Goal: Information Seeking & Learning: Learn about a topic

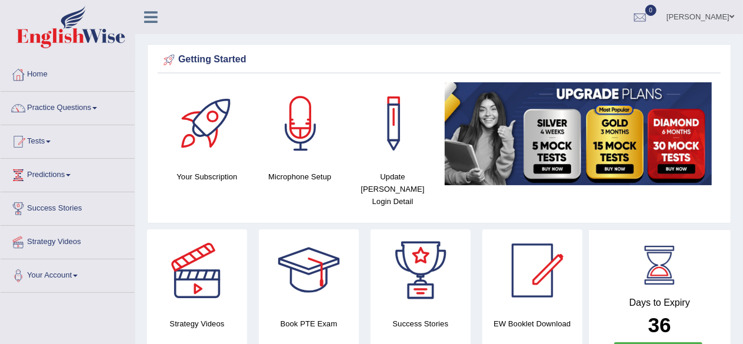
click at [78, 111] on link "Practice Questions" at bounding box center [68, 106] width 134 height 29
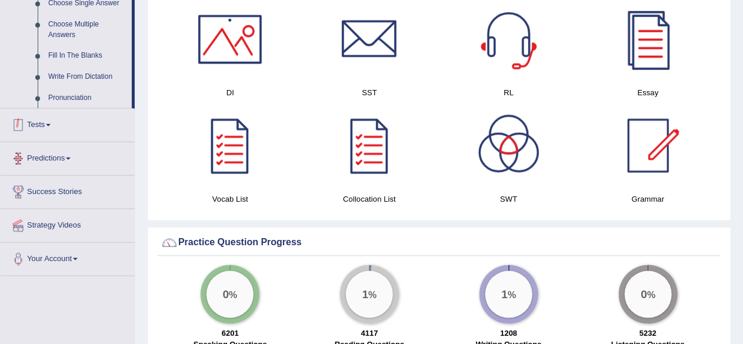
scroll to position [644, 0]
click at [90, 74] on link "Write From Dictation" at bounding box center [87, 77] width 89 height 21
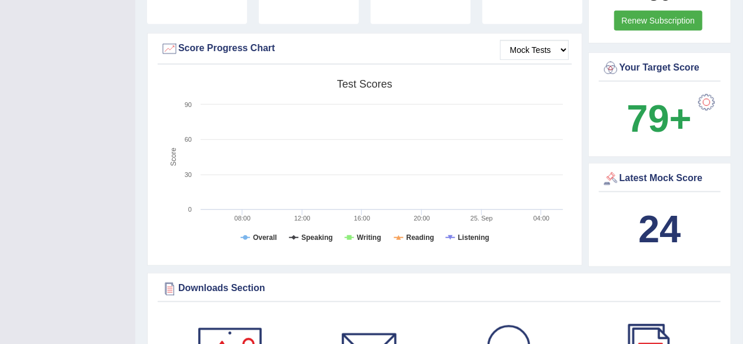
scroll to position [157, 0]
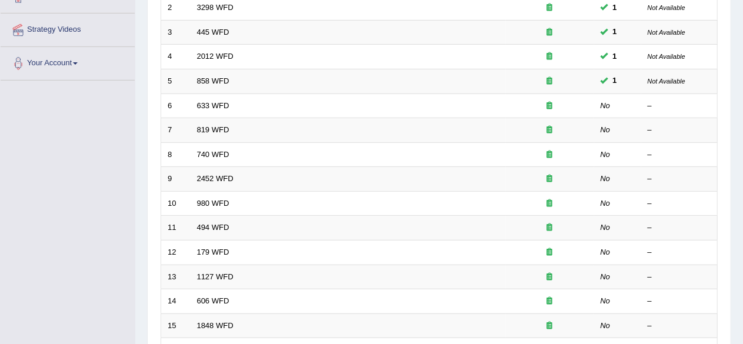
scroll to position [215, 0]
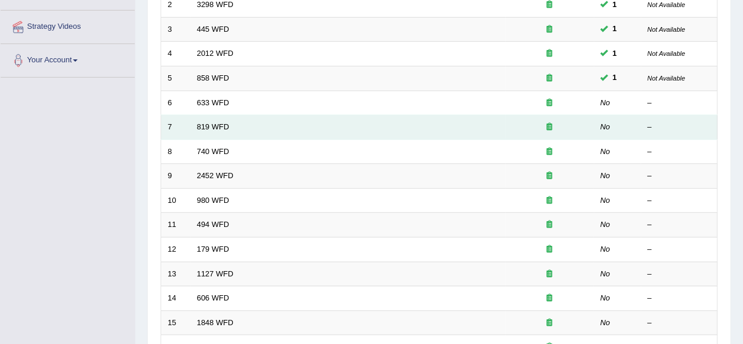
click at [299, 128] on td "819 WFD" at bounding box center [348, 127] width 315 height 25
click at [220, 125] on link "819 WFD" at bounding box center [213, 126] width 32 height 9
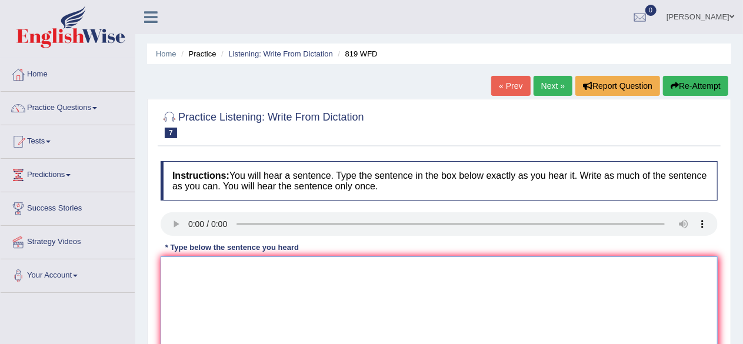
click at [171, 268] on textarea at bounding box center [439, 314] width 557 height 114
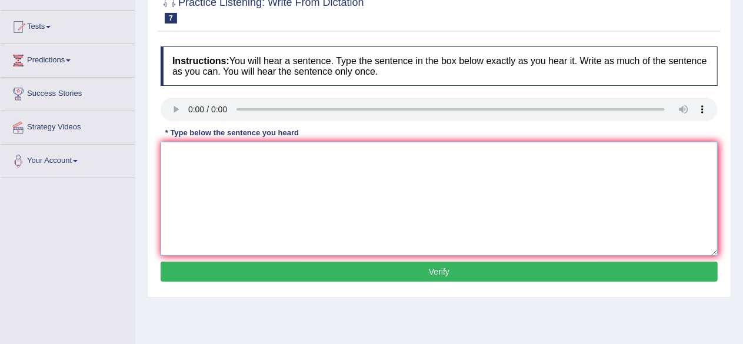
scroll to position [117, 0]
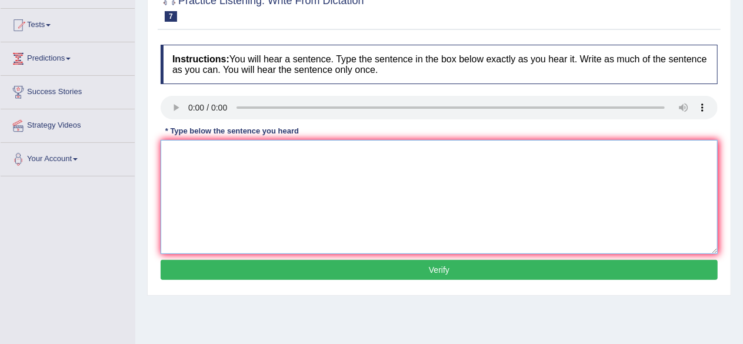
click at [172, 157] on textarea at bounding box center [439, 197] width 557 height 114
click at [173, 152] on textarea at bounding box center [439, 197] width 557 height 114
click at [252, 153] on textarea "Plans are able to grow" at bounding box center [439, 197] width 557 height 114
click at [303, 156] on textarea "Plans are able to continue growing" at bounding box center [439, 197] width 557 height 114
type textarea "Plans are able to continue growing throughout their life."
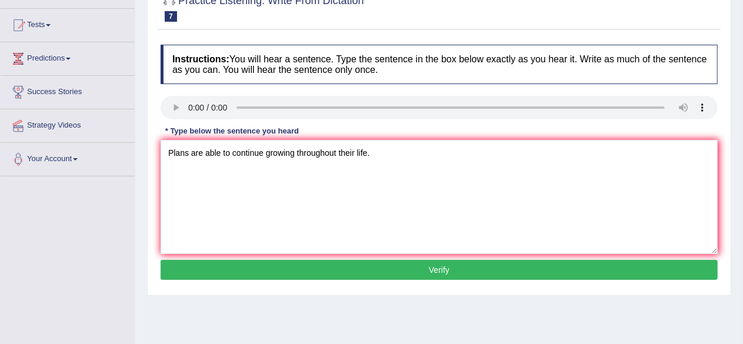
click at [446, 269] on button "Verify" at bounding box center [439, 270] width 557 height 20
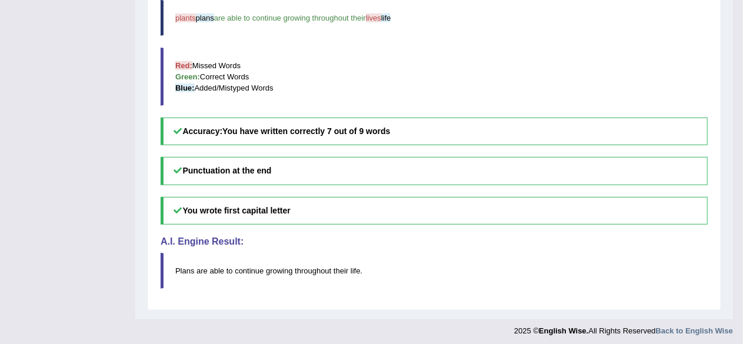
scroll to position [0, 0]
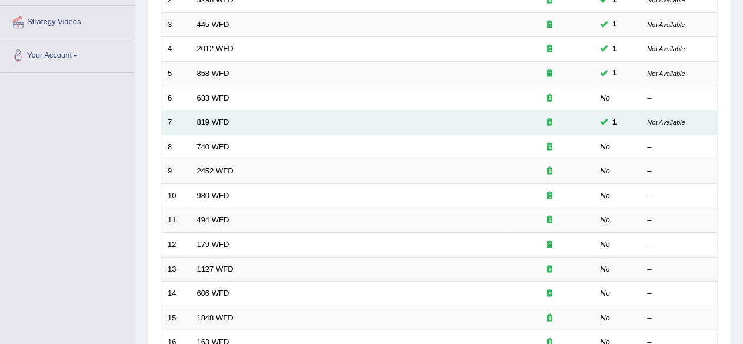
scroll to position [221, 0]
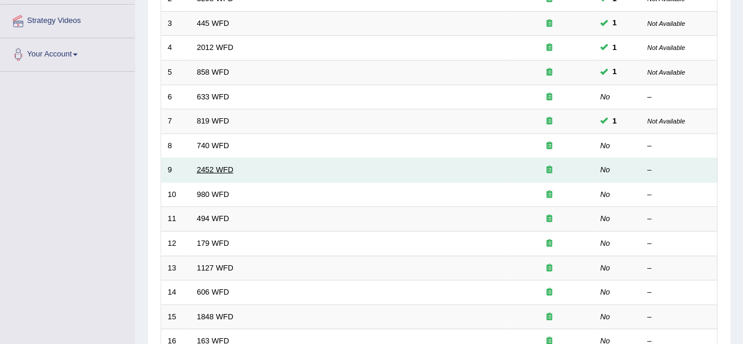
click at [221, 170] on link "2452 WFD" at bounding box center [215, 169] width 36 height 9
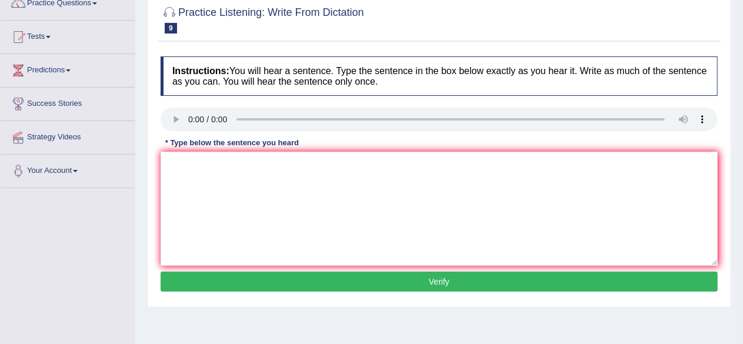
scroll to position [109, 0]
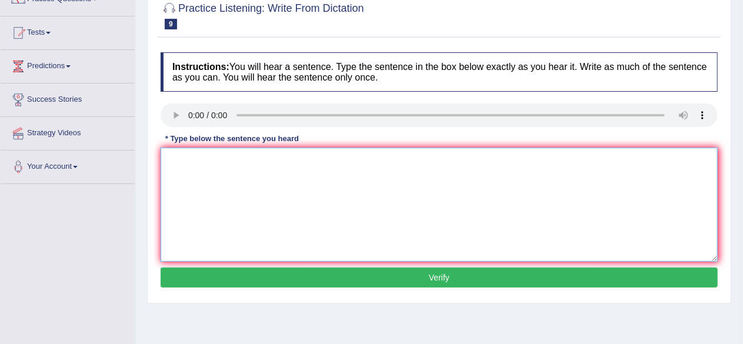
click at [171, 161] on textarea at bounding box center [439, 205] width 557 height 114
click at [255, 160] on textarea "It is a devate about their knowlegde" at bounding box center [439, 205] width 557 height 114
click at [204, 159] on textarea "It is a devate about the value of knowlegde" at bounding box center [439, 205] width 557 height 114
click at [328, 159] on textarea "It is a debate about the value of knowlegde" at bounding box center [439, 205] width 557 height 114
type textarea "It is a debate about the value of knowledge."
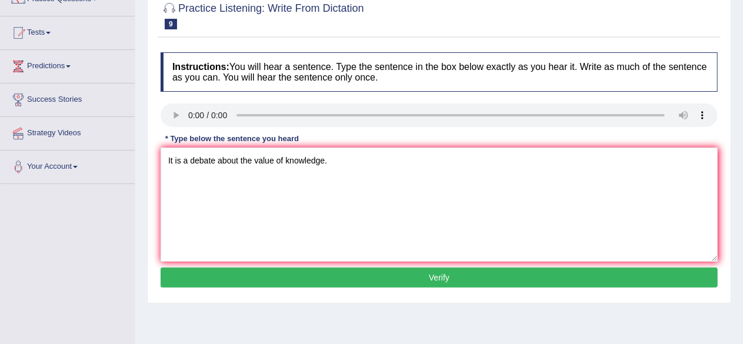
click at [417, 274] on button "Verify" at bounding box center [439, 278] width 557 height 20
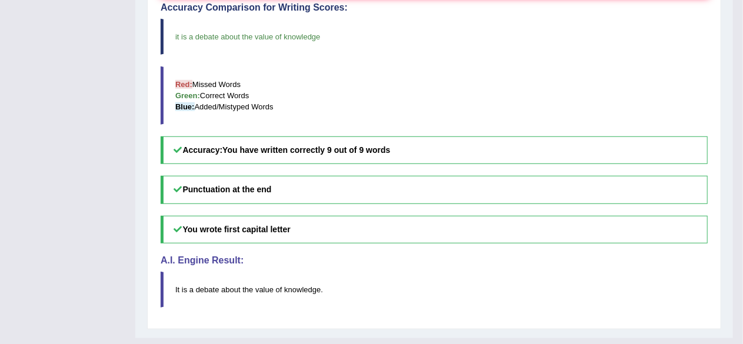
scroll to position [413, 0]
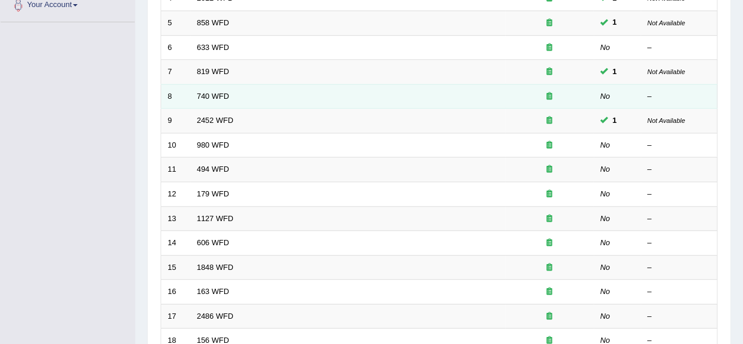
scroll to position [276, 0]
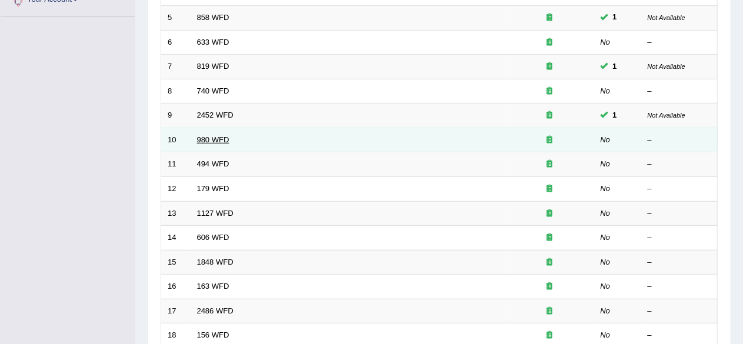
click at [216, 139] on link "980 WFD" at bounding box center [213, 139] width 32 height 9
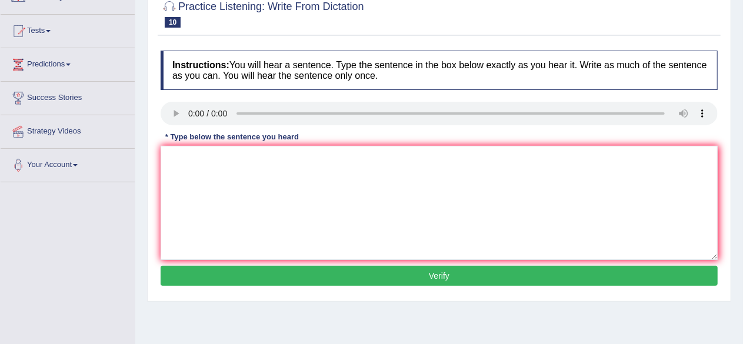
scroll to position [111, 0]
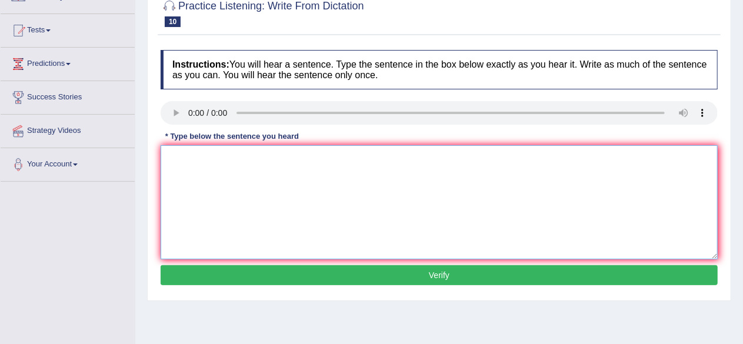
click at [178, 160] on textarea at bounding box center [439, 202] width 557 height 114
type textarea "y"
click at [305, 156] on textarea "Your ideas have been discussed and in seminar" at bounding box center [439, 202] width 557 height 114
click at [391, 158] on textarea "Your ideas have been discussed and dwbated in seminar" at bounding box center [439, 202] width 557 height 114
click at [315, 158] on textarea "Your ideas have been discussed and dwbated in seminar tutoral" at bounding box center [439, 202] width 557 height 114
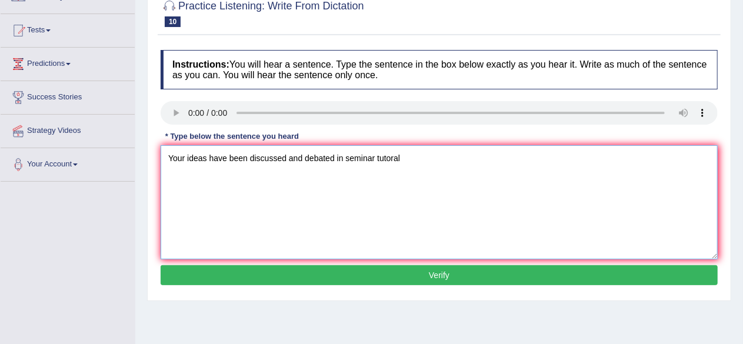
click at [405, 163] on textarea "Your ideas have been discussed and debated in seminar tutoral" at bounding box center [439, 202] width 557 height 114
type textarea "Your ideas have been discussed and debated in seminar tutoral."
click at [436, 271] on button "Verify" at bounding box center [439, 275] width 557 height 20
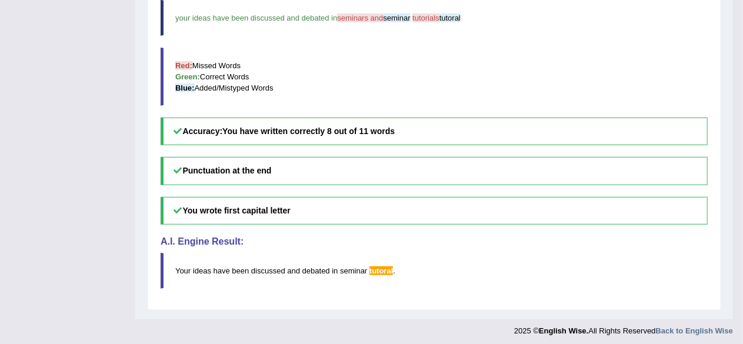
scroll to position [0, 0]
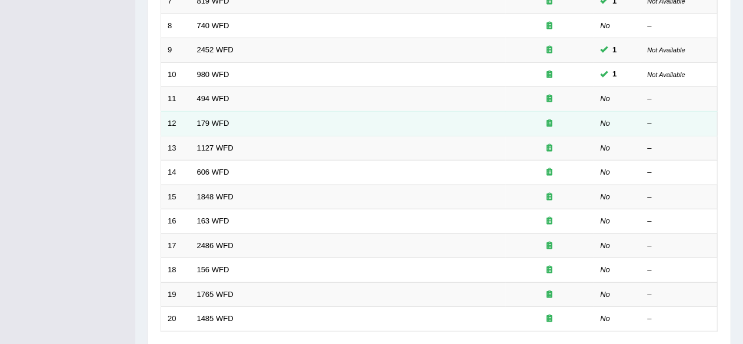
scroll to position [349, 0]
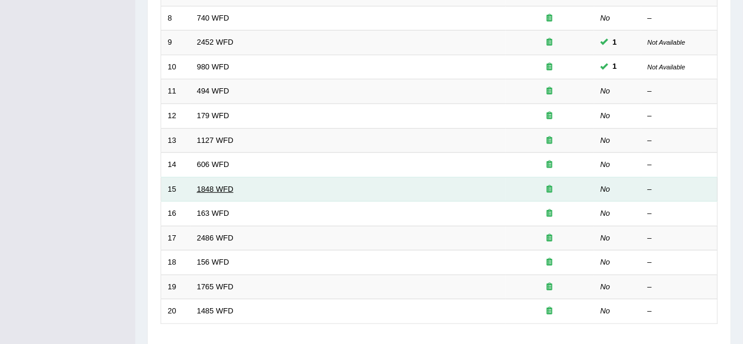
click at [221, 188] on link "1848 WFD" at bounding box center [215, 189] width 36 height 9
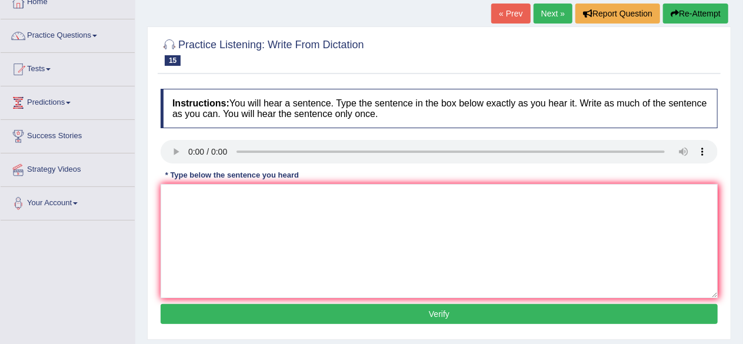
scroll to position [73, 0]
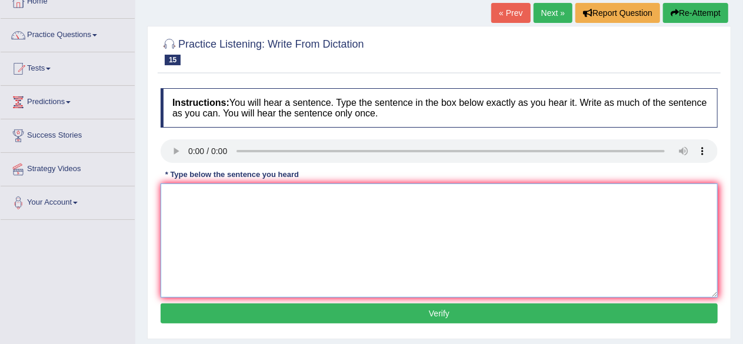
click at [178, 188] on textarea at bounding box center [439, 241] width 557 height 114
click at [270, 195] on textarea "Student must present valid" at bounding box center [439, 241] width 557 height 114
click at [285, 197] on textarea "Student must present validita" at bounding box center [439, 241] width 557 height 114
click at [275, 197] on textarea "Student must present validita to enroll to this course" at bounding box center [439, 241] width 557 height 114
click at [272, 197] on textarea "Student must present validita to enroll to this course" at bounding box center [439, 241] width 557 height 114
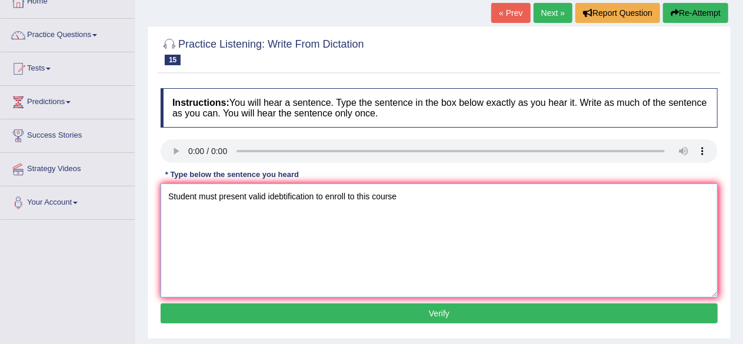
click at [247, 197] on textarea "Student must present valid idebtification to enroll to this course" at bounding box center [439, 241] width 557 height 114
click at [418, 199] on textarea "Student must present their valid idebtification to enroll to this course" at bounding box center [439, 241] width 557 height 114
click at [373, 196] on textarea "Student must present their valid idebtification to enroll to this course." at bounding box center [439, 241] width 557 height 114
type textarea "Student must present their valid idebtification to enroll in this course."
click at [425, 307] on button "Verify" at bounding box center [439, 314] width 557 height 20
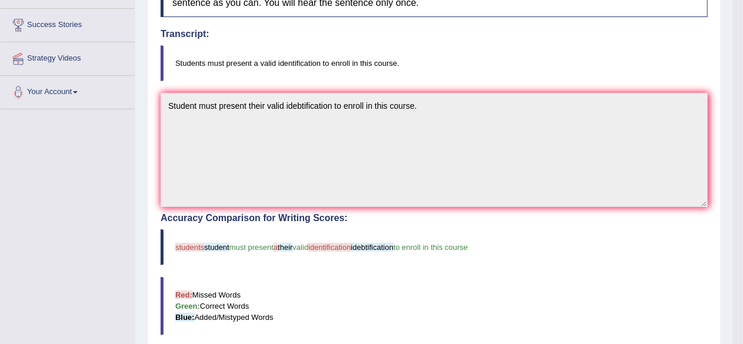
scroll to position [0, 0]
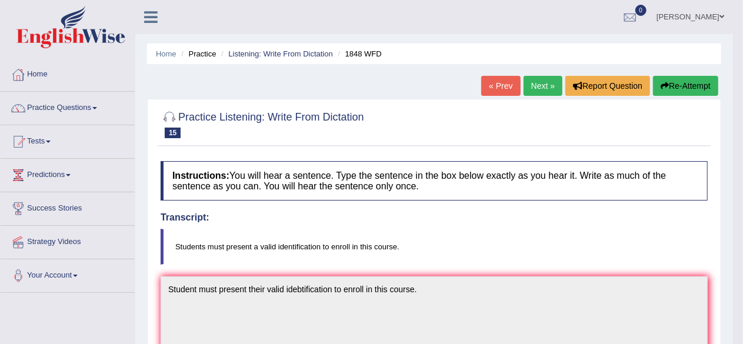
click at [680, 90] on button "Re-Attempt" at bounding box center [685, 86] width 65 height 20
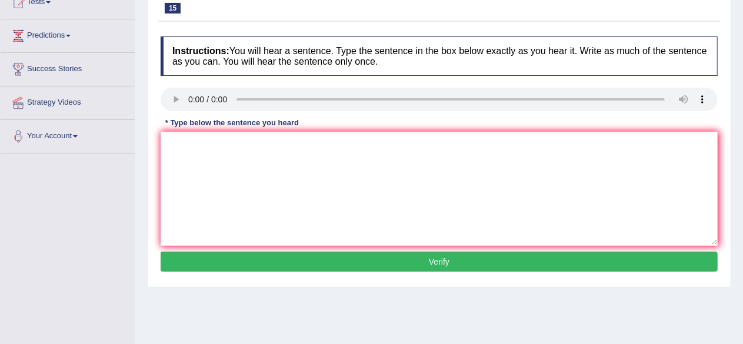
scroll to position [141, 0]
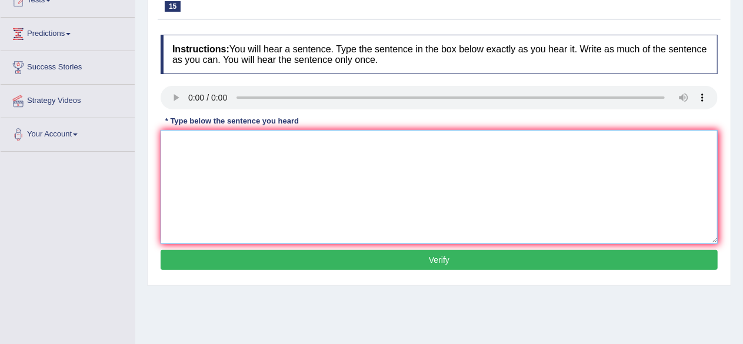
click at [171, 161] on textarea at bounding box center [439, 187] width 557 height 114
click at [230, 141] on textarea "Students must" at bounding box center [439, 187] width 557 height 114
type textarea "Students must present a valid identification to enroll in this course."
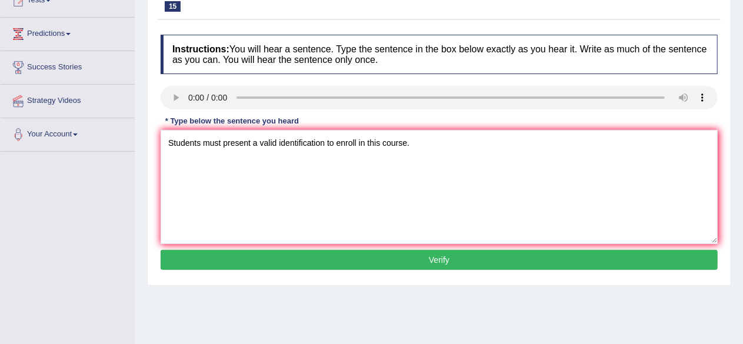
click at [427, 264] on button "Verify" at bounding box center [439, 260] width 557 height 20
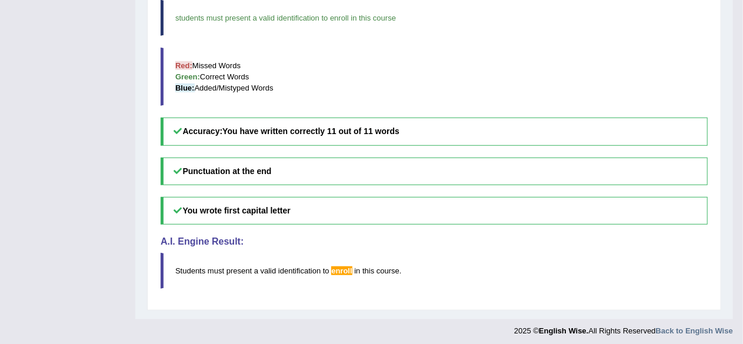
scroll to position [0, 0]
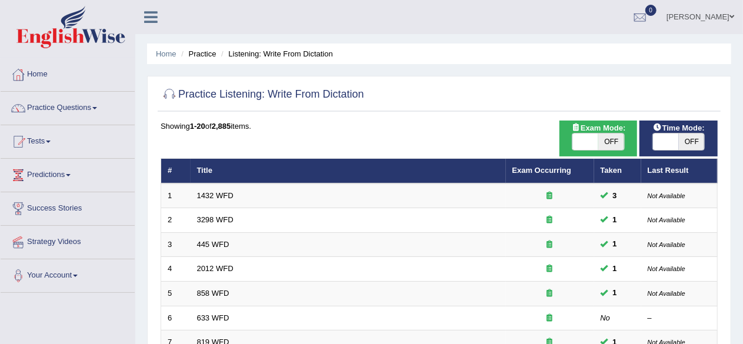
click at [94, 109] on link "Practice Questions" at bounding box center [68, 106] width 134 height 29
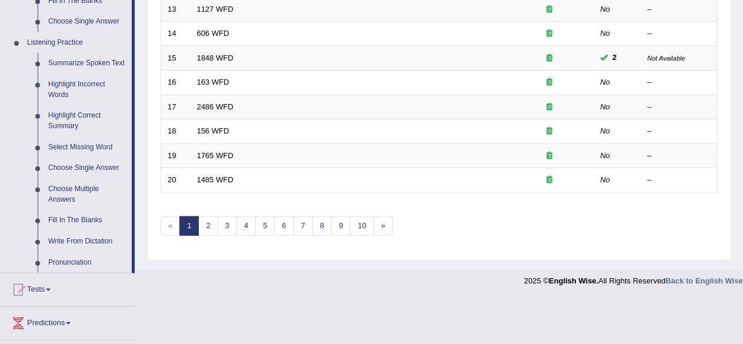
scroll to position [487, 0]
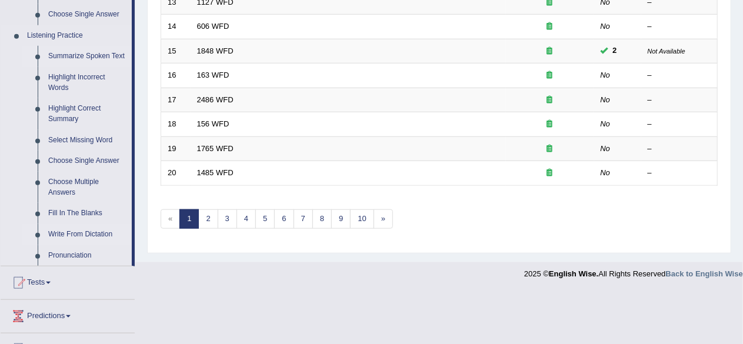
click at [80, 55] on link "Summarize Spoken Text" at bounding box center [87, 56] width 89 height 21
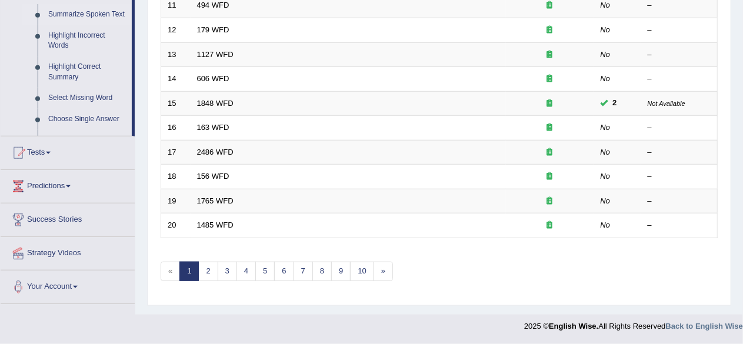
scroll to position [429, 0]
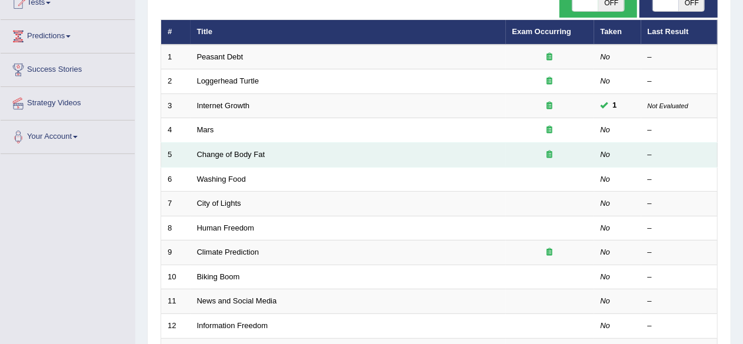
scroll to position [158, 0]
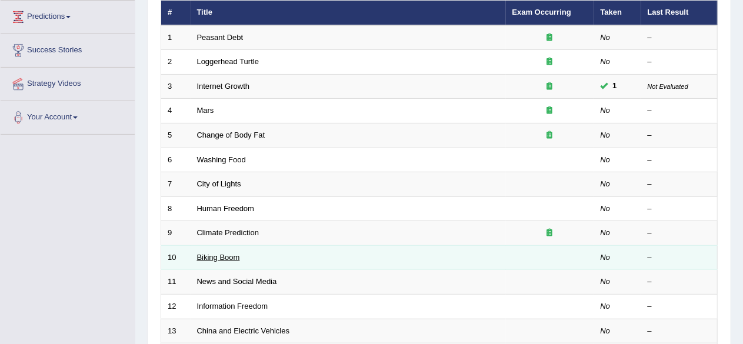
click at [227, 258] on link "Biking Boom" at bounding box center [218, 257] width 43 height 9
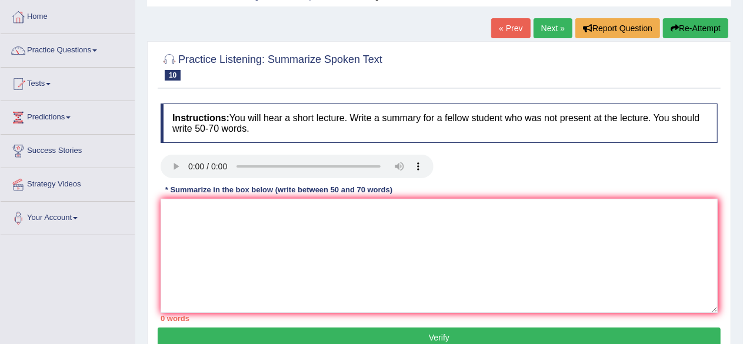
scroll to position [61, 0]
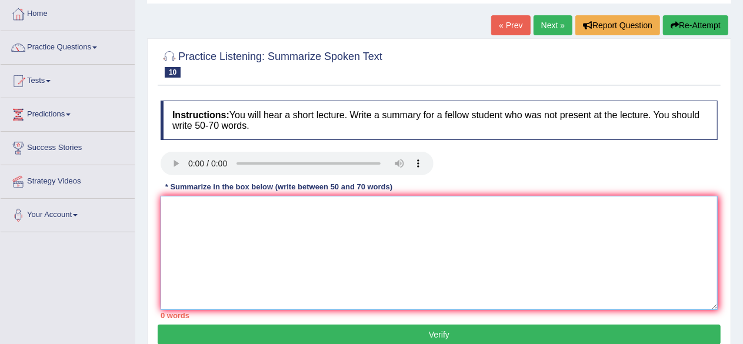
click at [168, 212] on textarea at bounding box center [439, 253] width 557 height 114
click at [176, 208] on textarea at bounding box center [439, 253] width 557 height 114
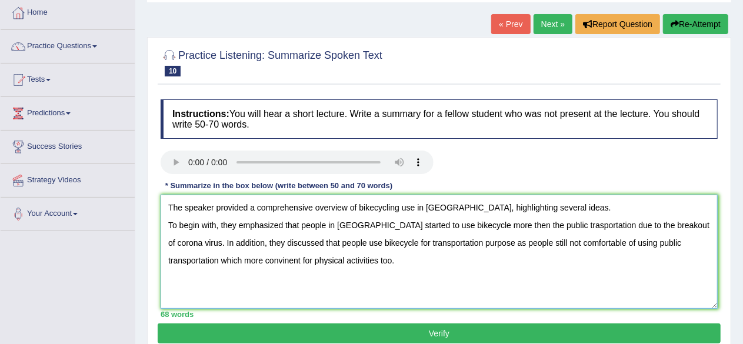
click at [190, 262] on textarea "The speaker provided a comprehensive overview of bikecycling use in United Stat…" at bounding box center [439, 252] width 557 height 114
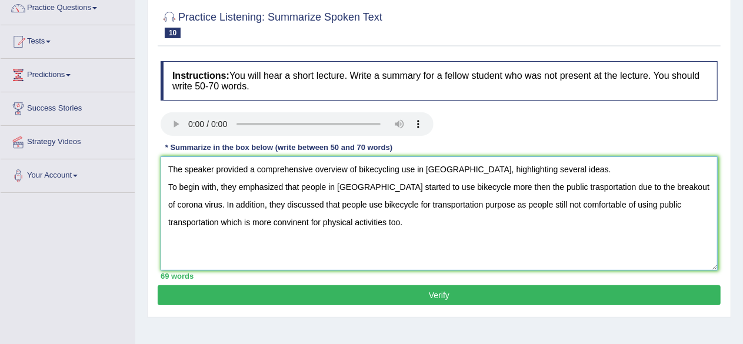
scroll to position [101, 0]
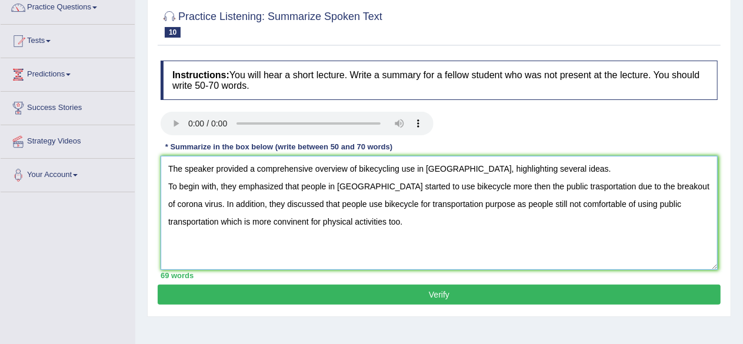
type textarea "The speaker provided a comprehensive overview of bikecycling use in United Stat…"
click at [448, 295] on button "Verify" at bounding box center [439, 295] width 563 height 20
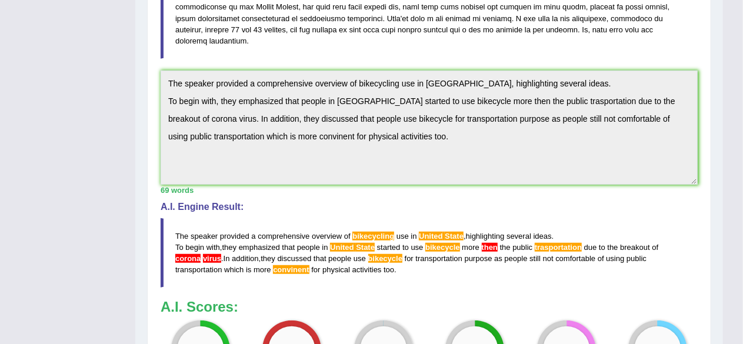
scroll to position [302, 0]
click at [99, 157] on div "Toggle navigation Home Practice Questions Speaking Practice Read Aloud Repeat S…" at bounding box center [361, 101] width 723 height 807
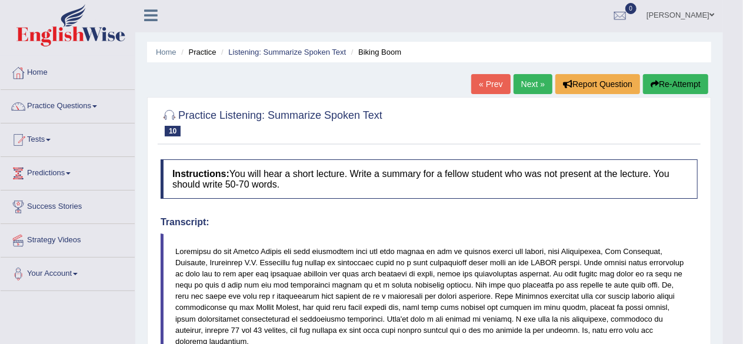
scroll to position [0, 0]
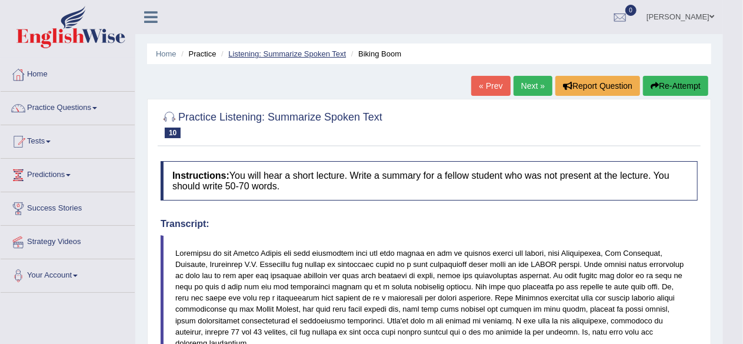
click at [297, 51] on link "Listening: Summarize Spoken Text" at bounding box center [287, 53] width 118 height 9
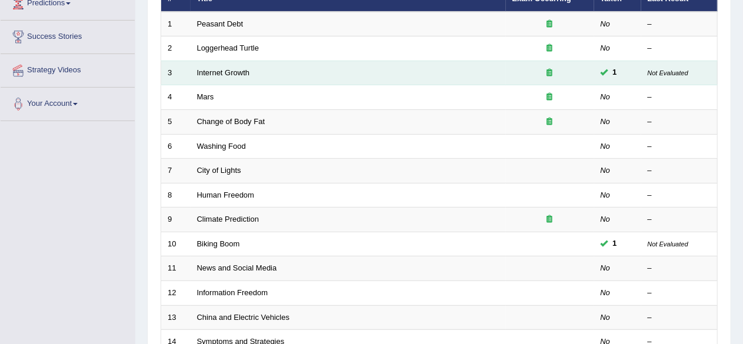
scroll to position [177, 0]
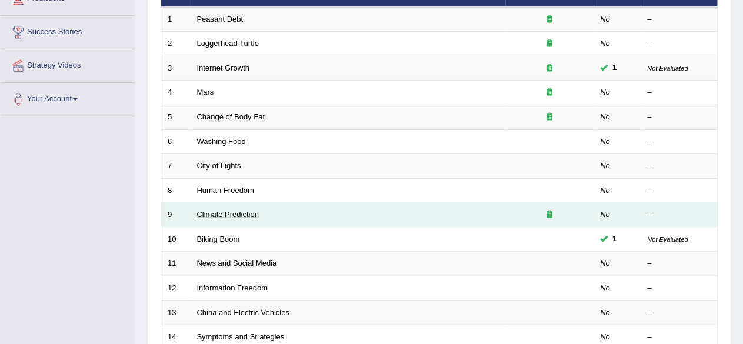
click at [235, 210] on link "Climate Prediction" at bounding box center [228, 214] width 62 height 9
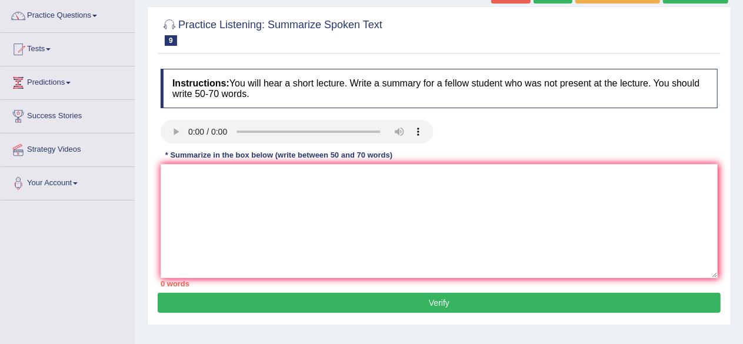
scroll to position [92, 0]
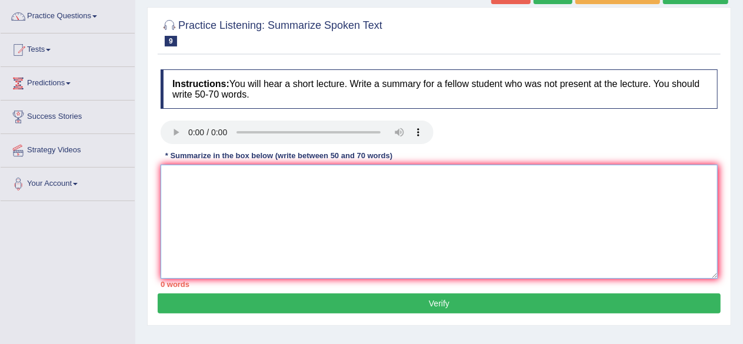
click at [189, 183] on textarea at bounding box center [439, 222] width 557 height 114
paste textarea "The speaker provided a comprehensive overview of [main topic], highlighting sev…"
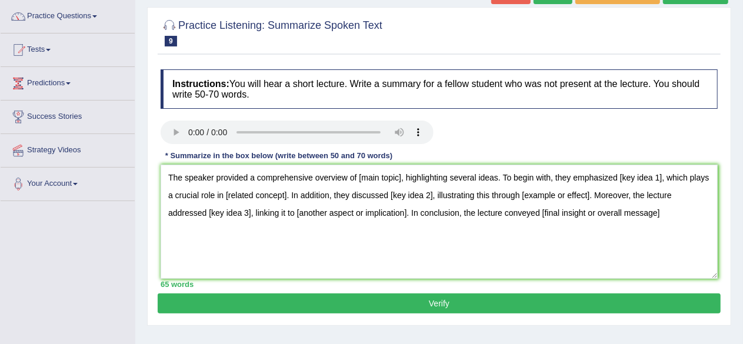
click at [626, 23] on div at bounding box center [439, 32] width 557 height 36
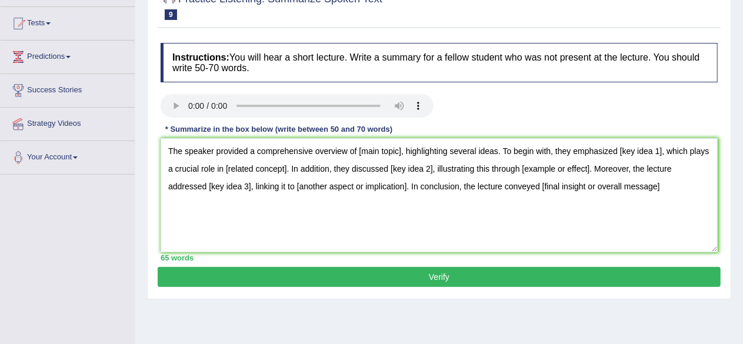
scroll to position [117, 0]
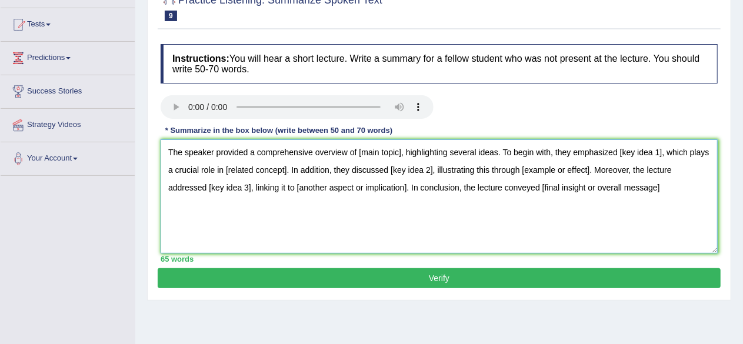
drag, startPoint x: 360, startPoint y: 148, endPoint x: 401, endPoint y: 150, distance: 41.3
click at [401, 150] on textarea "The speaker provided a comprehensive overview of [main topic], highlighting sev…" at bounding box center [439, 196] width 557 height 114
drag, startPoint x: 541, startPoint y: 184, endPoint x: 661, endPoint y: 182, distance: 120.7
click at [661, 182] on textarea "The speaker provided a comprehensive overview of climate changes, highlighting …" at bounding box center [439, 196] width 557 height 114
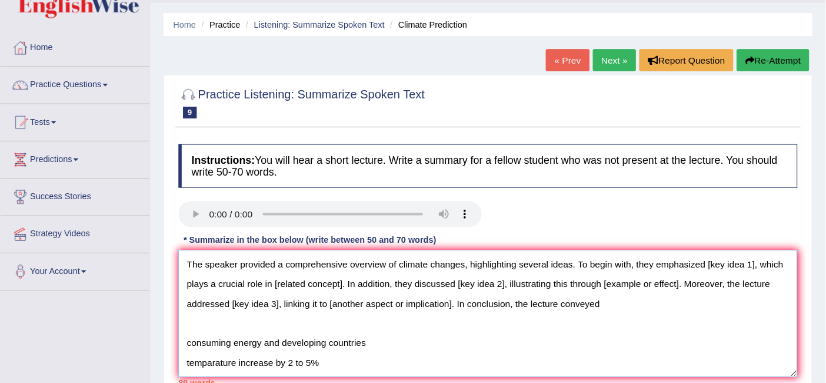
scroll to position [59, 0]
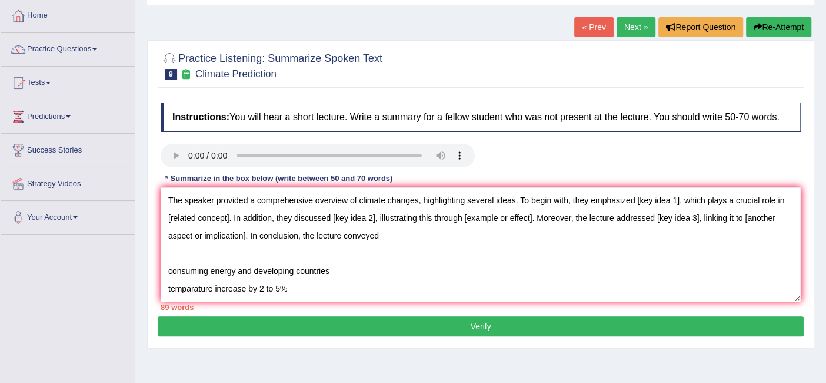
drag, startPoint x: 747, startPoint y: 6, endPoint x: 536, endPoint y: 145, distance: 252.7
click at [532, 137] on div "Instructions: You will hear a short lecture. Write a summary for a fellow stude…" at bounding box center [481, 207] width 646 height 220
drag, startPoint x: 634, startPoint y: 194, endPoint x: 686, endPoint y: 194, distance: 51.2
click at [686, 194] on textarea "The speaker provided a comprehensive overview of climate changes, highlighting …" at bounding box center [481, 244] width 640 height 114
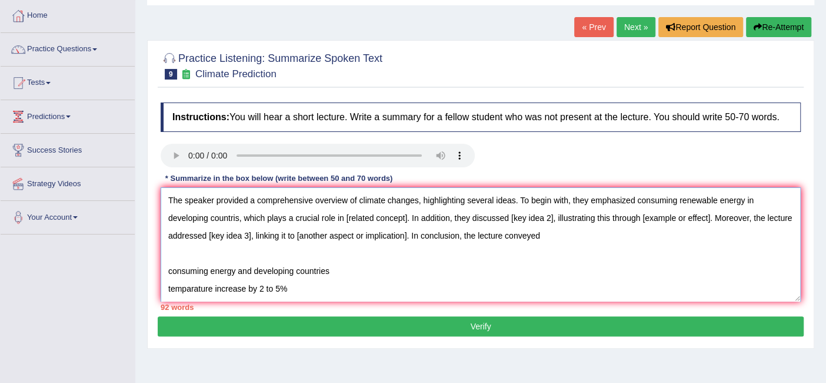
drag, startPoint x: 343, startPoint y: 212, endPoint x: 446, endPoint y: 232, distance: 105.0
click at [407, 210] on textarea "The speaker provided a comprehensive overview of climate changes, highlighting …" at bounding box center [481, 244] width 640 height 114
drag, startPoint x: 528, startPoint y: 216, endPoint x: 571, endPoint y: 216, distance: 43.0
click at [571, 216] on textarea "The speaker provided a comprehensive overview of climate changes, highlighting …" at bounding box center [481, 244] width 640 height 114
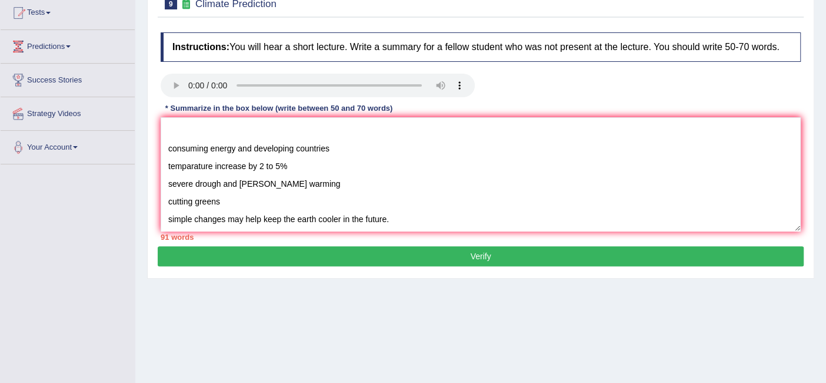
scroll to position [129, 0]
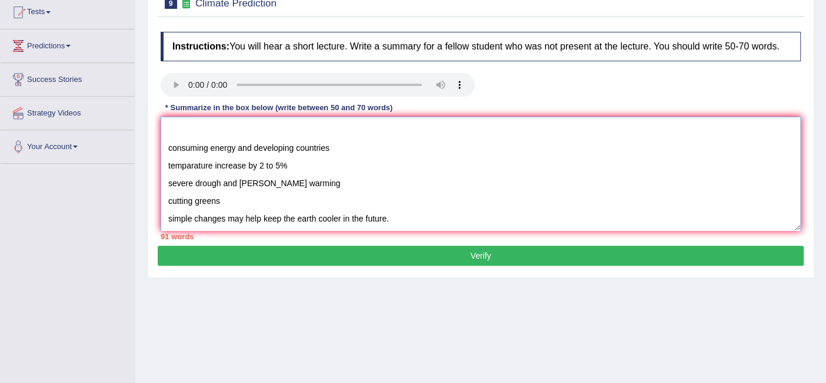
click at [223, 181] on textarea "The speaker provided a comprehensive overview of climate changes, highlighting …" at bounding box center [481, 174] width 640 height 114
click at [227, 202] on textarea "The speaker provided a comprehensive overview of climate changes, highlighting …" at bounding box center [481, 174] width 640 height 114
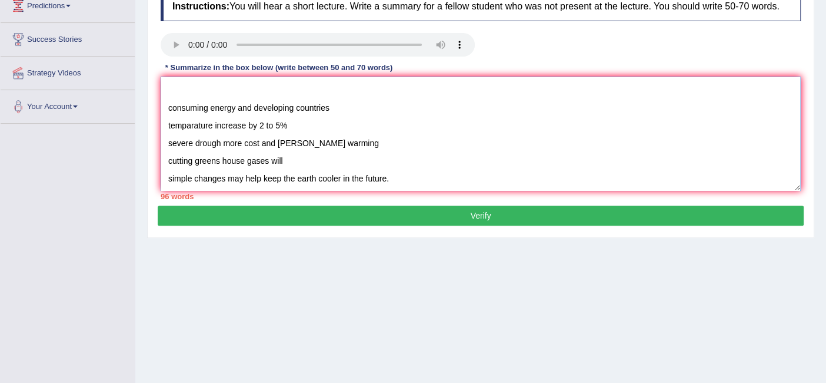
scroll to position [169, 0]
click at [222, 142] on textarea "The speaker provided a comprehensive overview of climate changes, highlighting …" at bounding box center [481, 134] width 640 height 114
click at [296, 143] on textarea "The speaker provided a comprehensive overview of climate changes, highlighting …" at bounding box center [481, 134] width 640 height 114
click at [362, 143] on textarea "The speaker provided a comprehensive overview of climate changes, highlighting …" at bounding box center [481, 134] width 640 height 114
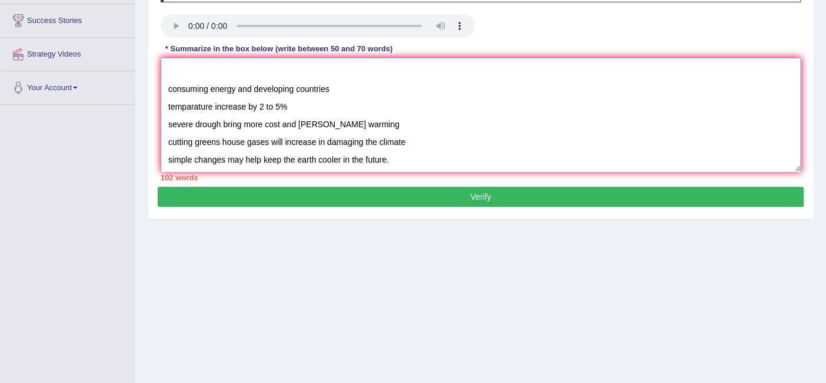
click at [289, 107] on textarea "The speaker provided a comprehensive overview of climate changes, highlighting …" at bounding box center [481, 115] width 640 height 114
click at [294, 105] on textarea "The speaker provided a comprehensive overview of climate changes, highlighting …" at bounding box center [481, 115] width 640 height 114
click at [353, 113] on textarea "The speaker provided a comprehensive overview of climate changes, highlighting …" at bounding box center [481, 115] width 640 height 114
click at [281, 124] on textarea "The speaker provided a comprehensive overview of climate changes, highlighting …" at bounding box center [481, 115] width 640 height 114
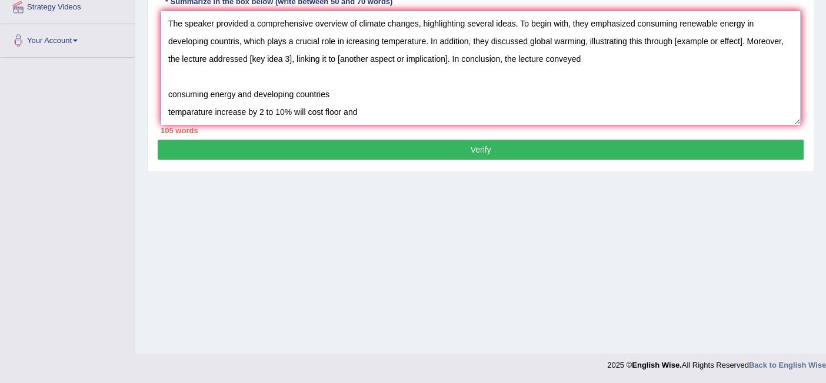
scroll to position [52, 0]
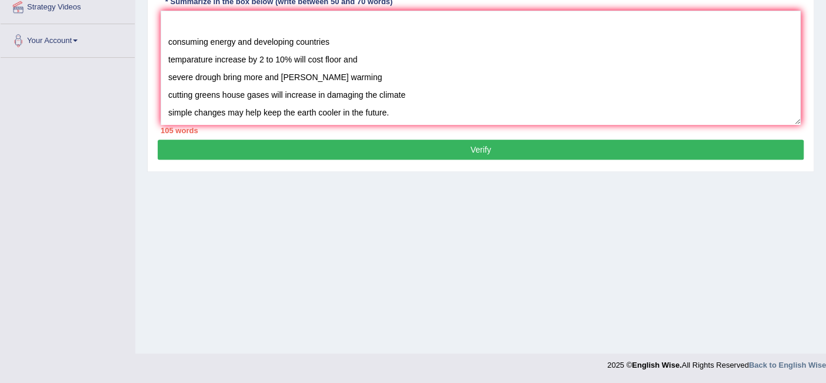
click at [95, 167] on div "Toggle navigation Home Practice Questions Speaking Practice Read Aloud Repeat S…" at bounding box center [413, 71] width 826 height 612
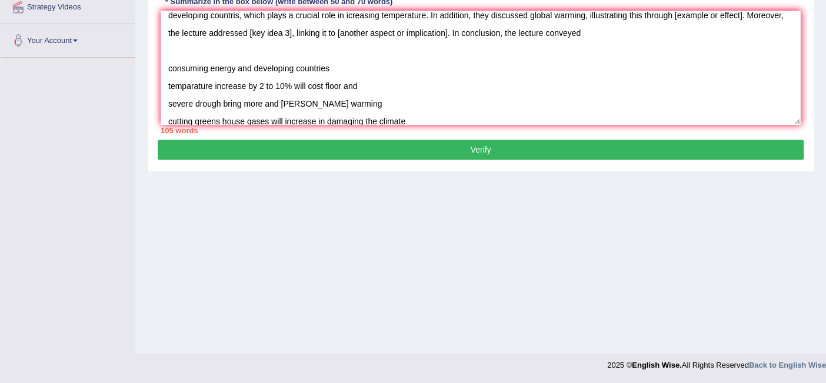
scroll to position [0, 0]
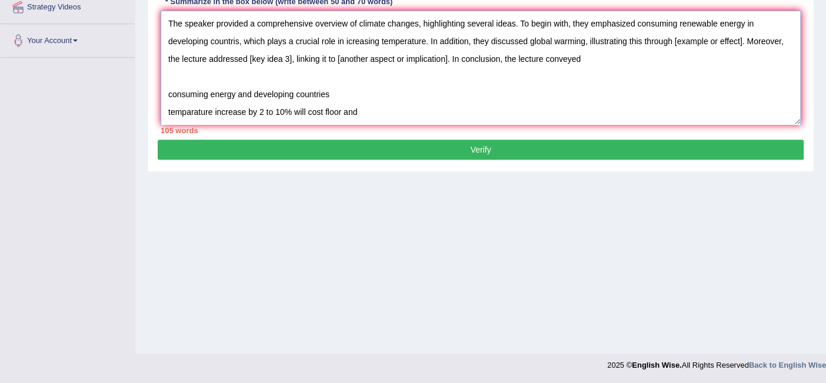
click at [583, 36] on textarea "The speaker provided a comprehensive overview of climate changes, highlighting …" at bounding box center [481, 68] width 640 height 114
drag, startPoint x: 207, startPoint y: 52, endPoint x: 239, endPoint y: 53, distance: 32.4
click at [239, 53] on textarea "The speaker provided a comprehensive overview of climate changes, highlighting …" at bounding box center [481, 68] width 640 height 114
drag, startPoint x: 197, startPoint y: 93, endPoint x: 188, endPoint y: 93, distance: 8.8
click at [188, 93] on textarea "The speaker provided a comprehensive overview of climate changes, highlighting …" at bounding box center [481, 68] width 640 height 114
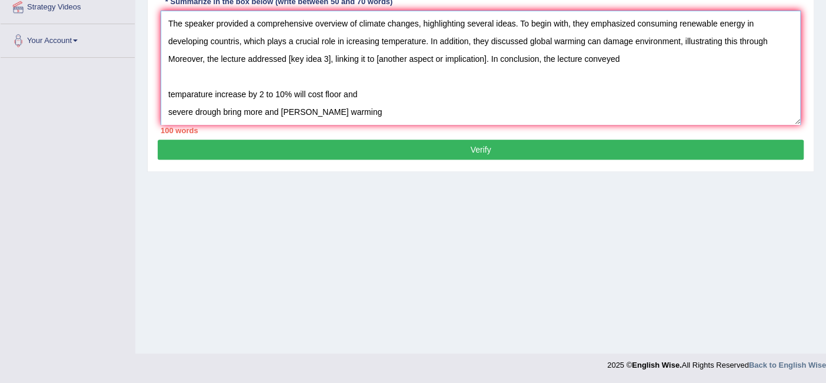
drag, startPoint x: 168, startPoint y: 88, endPoint x: 374, endPoint y: 85, distance: 206.6
click at [374, 85] on textarea "The speaker provided a comprehensive overview of climate changes, highlighting …" at bounding box center [481, 68] width 640 height 114
click at [690, 38] on textarea "The speaker provided a comprehensive overview of climate changes, highlighting …" at bounding box center [481, 68] width 640 height 114
drag, startPoint x: 364, startPoint y: 87, endPoint x: 158, endPoint y: 97, distance: 206.2
click at [158, 97] on div "Instructions: You will hear a short lecture. Write a summary for a fellow stude…" at bounding box center [481, 30] width 646 height 220
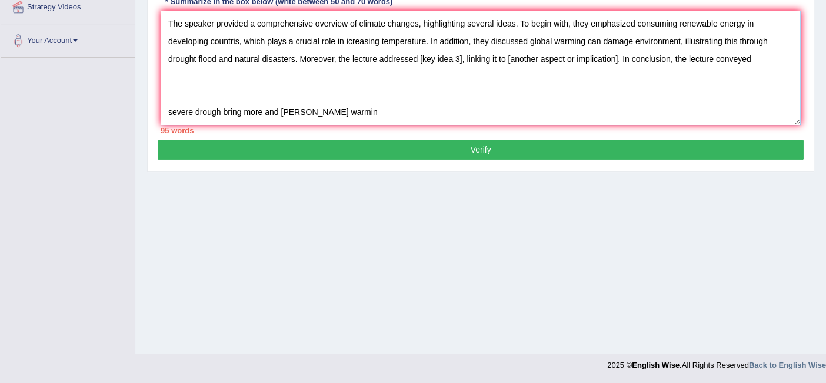
drag, startPoint x: 336, startPoint y: 104, endPoint x: 214, endPoint y: 97, distance: 122.1
click at [138, 94] on div "Home Practice Listening: Summarize Spoken Text Climate Prediction « Prev Next »…" at bounding box center [480, 59] width 691 height 589
drag, startPoint x: 429, startPoint y: 55, endPoint x: 460, endPoint y: 56, distance: 31.2
click at [460, 56] on textarea "The speaker provided a comprehensive overview of climate changes, highlighting …" at bounding box center [481, 68] width 640 height 114
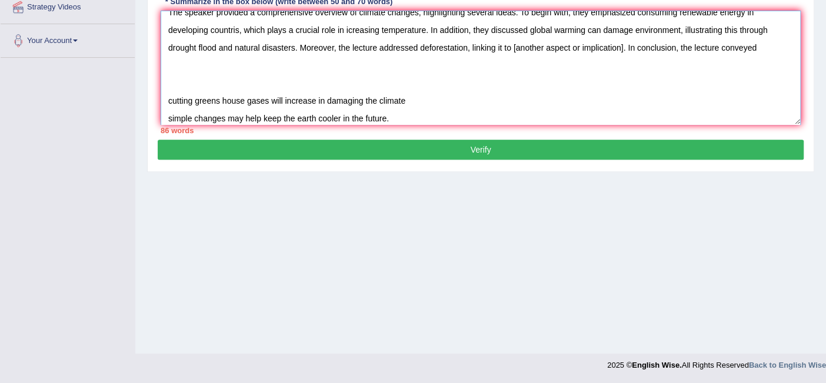
scroll to position [17, 0]
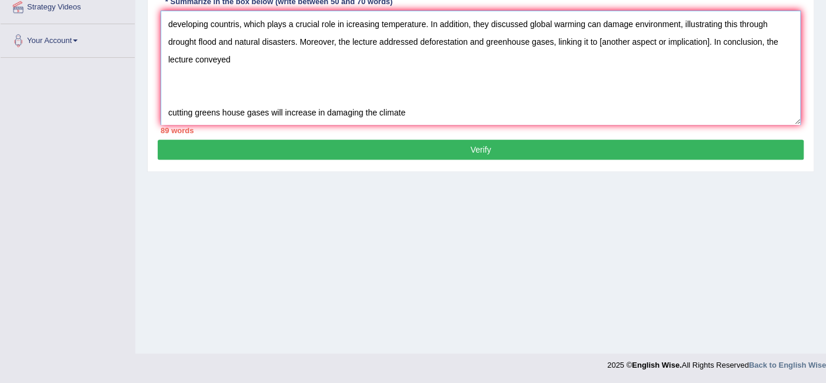
drag, startPoint x: 598, startPoint y: 37, endPoint x: 749, endPoint y: 59, distance: 152.3
click at [709, 38] on textarea "The speaker provided a comprehensive overview of climate changes, highlighting …" at bounding box center [481, 68] width 640 height 114
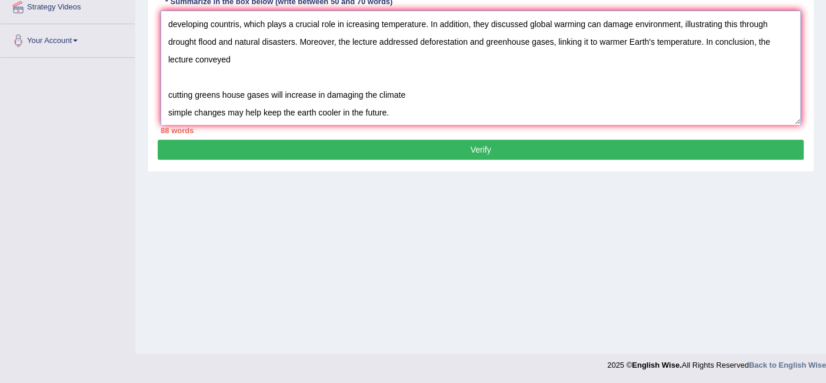
scroll to position [18, 0]
click at [397, 105] on textarea "The speaker provided a comprehensive overview of climate changes, highlighting …" at bounding box center [481, 68] width 640 height 114
drag, startPoint x: 405, startPoint y: 84, endPoint x: 149, endPoint y: 75, distance: 256.2
click at [149, 75] on div "Practice Listening: Summarize Spoken Text 9 Climate Prediction Instructions: Yo…" at bounding box center [480, 17] width 667 height 308
drag, startPoint x: 198, startPoint y: 91, endPoint x: 179, endPoint y: 91, distance: 18.8
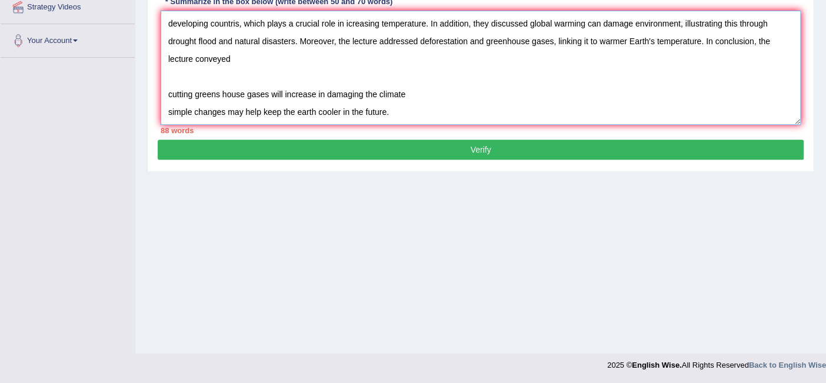
click at [179, 91] on textarea "The speaker provided a comprehensive overview of climate changes, highlighting …" at bounding box center [481, 68] width 640 height 114
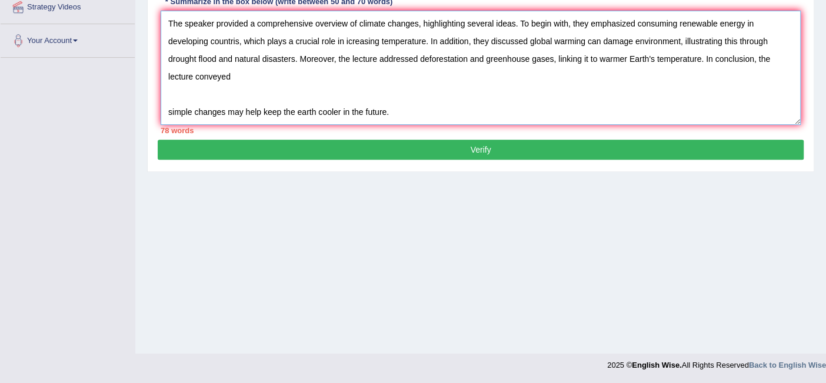
scroll to position [0, 0]
click at [245, 68] on textarea "The speaker provided a comprehensive overview of climate changes, highlighting …" at bounding box center [481, 68] width 640 height 114
drag, startPoint x: 392, startPoint y: 107, endPoint x: 141, endPoint y: 111, distance: 251.3
click at [141, 111] on div "Home Practice Listening: Summarize Spoken Text Climate Prediction « Prev Next »…" at bounding box center [480, 59] width 691 height 589
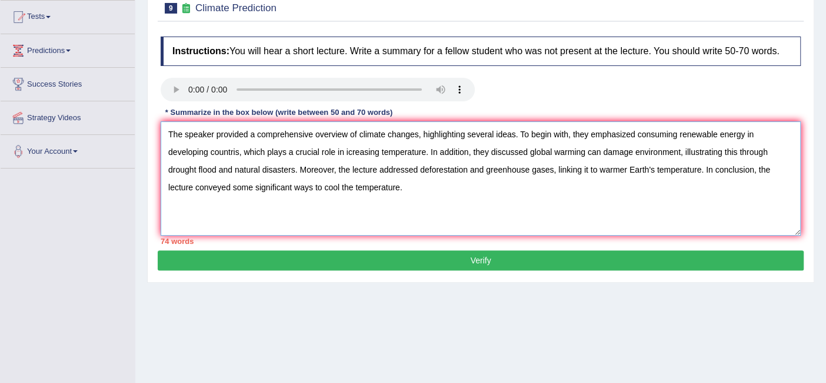
scroll to position [104, 0]
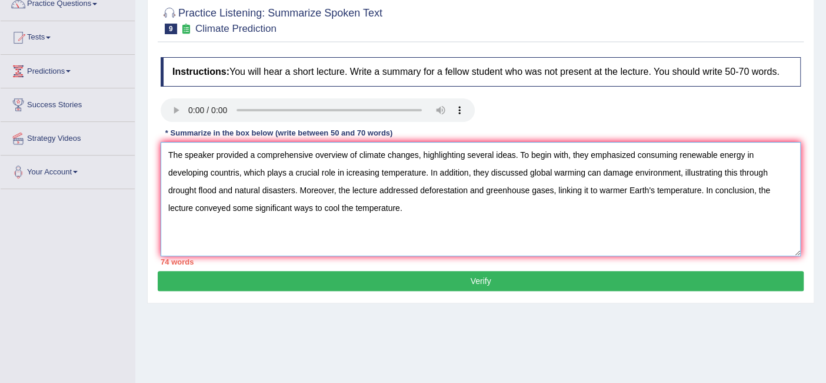
drag, startPoint x: 468, startPoint y: 147, endPoint x: 518, endPoint y: 150, distance: 49.6
click at [515, 149] on textarea "The speaker provided a comprehensive overview of climate changes, highlighting …" at bounding box center [481, 199] width 640 height 114
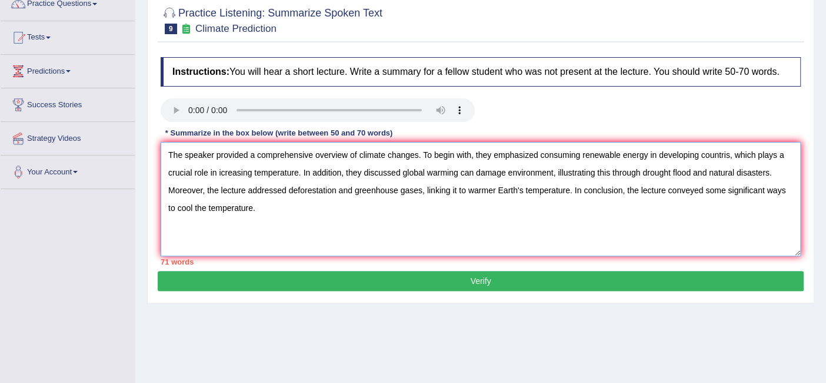
click at [305, 208] on textarea "The speaker provided a comprehensive overview of climate changes. To begin with…" at bounding box center [481, 199] width 640 height 114
drag, startPoint x: 203, startPoint y: 185, endPoint x: 288, endPoint y: 186, distance: 84.7
click at [288, 186] on textarea "The speaker provided a comprehensive overview of climate changes. To begin with…" at bounding box center [481, 199] width 640 height 114
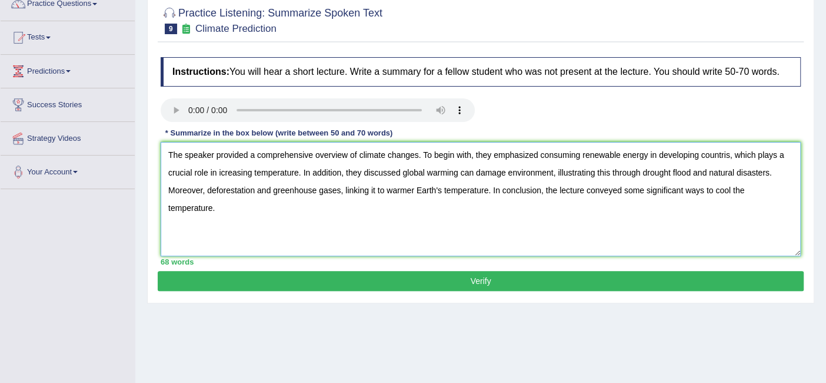
drag, startPoint x: 252, startPoint y: 151, endPoint x: 313, endPoint y: 152, distance: 60.6
click at [313, 152] on textarea "The speaker provided a comprehensive overview of climate changes. To begin with…" at bounding box center [481, 199] width 640 height 114
click at [371, 214] on textarea "The speaker provided a comprehensive overview of climate changes. To begin with…" at bounding box center [481, 199] width 640 height 114
click at [205, 185] on textarea "The speaker provided a comprehensive overview of climate changes. To begin with…" at bounding box center [481, 199] width 640 height 114
type textarea "The speaker provided a comprehensive overview of climate changes. To begin with…"
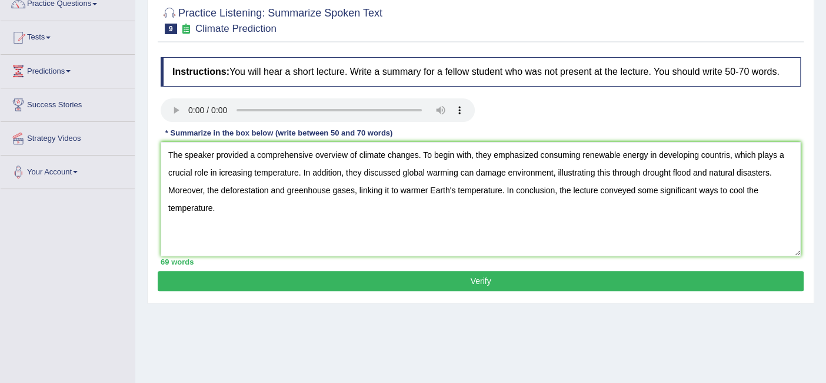
click at [470, 277] on button "Verify" at bounding box center [481, 281] width 646 height 20
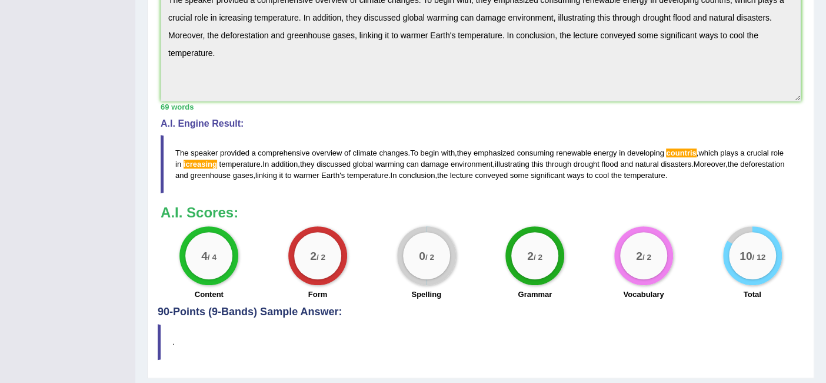
scroll to position [384, 0]
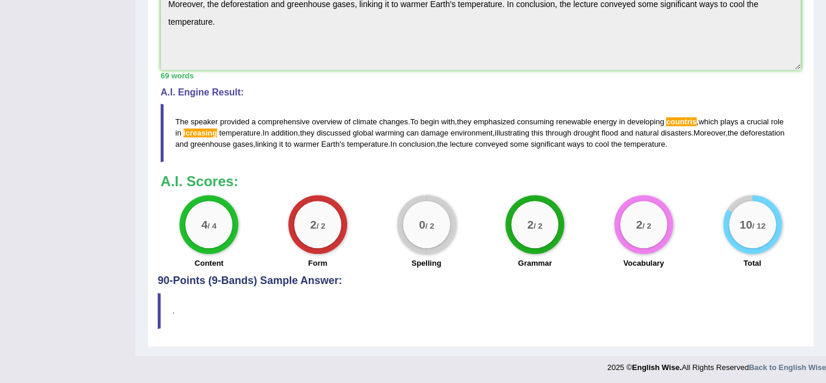
click at [473, 337] on div "Practice Listening: Summarize Spoken Text 9 Climate Prediction Instructions: Yo…" at bounding box center [480, 31] width 667 height 632
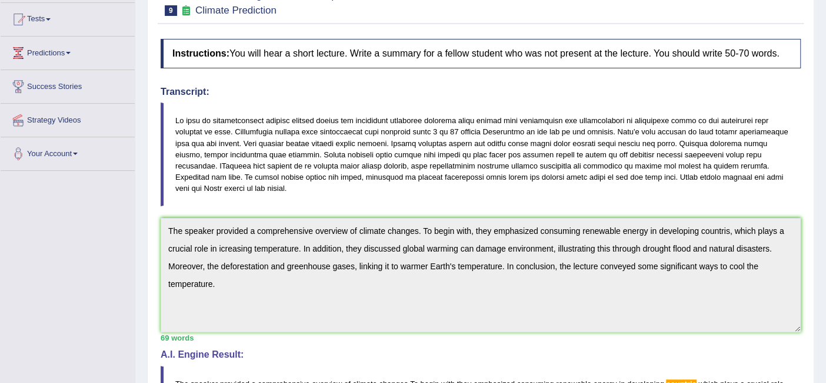
scroll to position [0, 0]
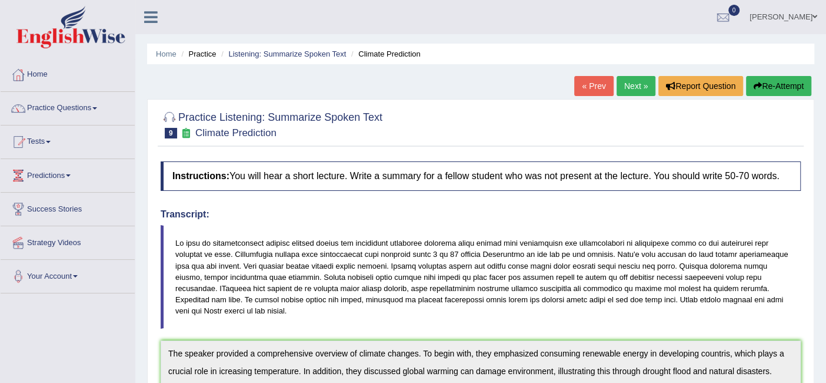
click at [77, 109] on link "Practice Questions" at bounding box center [68, 106] width 134 height 29
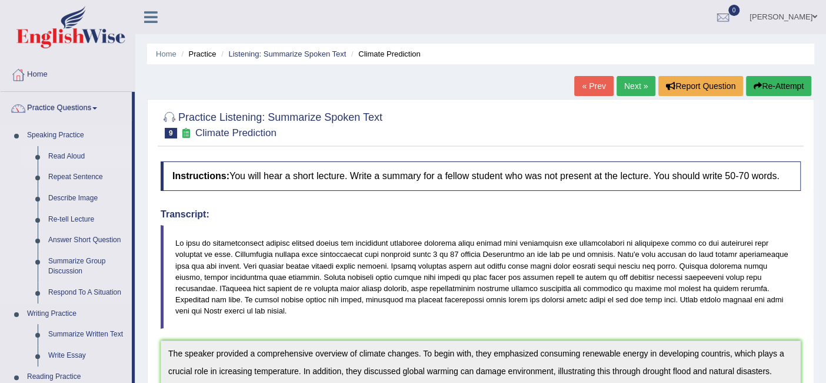
click at [61, 152] on link "Read Aloud" at bounding box center [87, 156] width 89 height 21
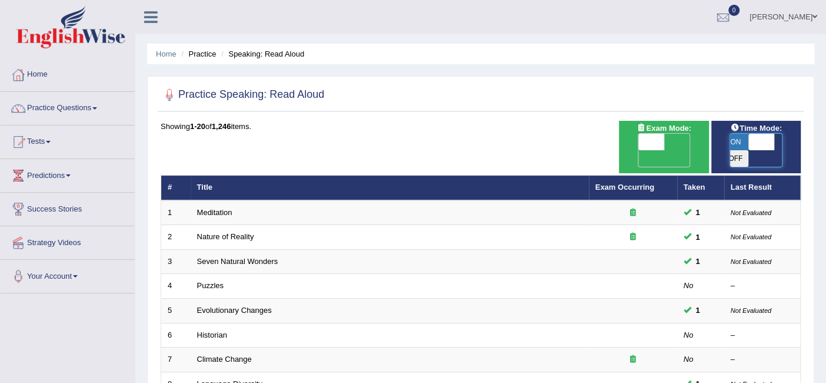
checkbox input "true"
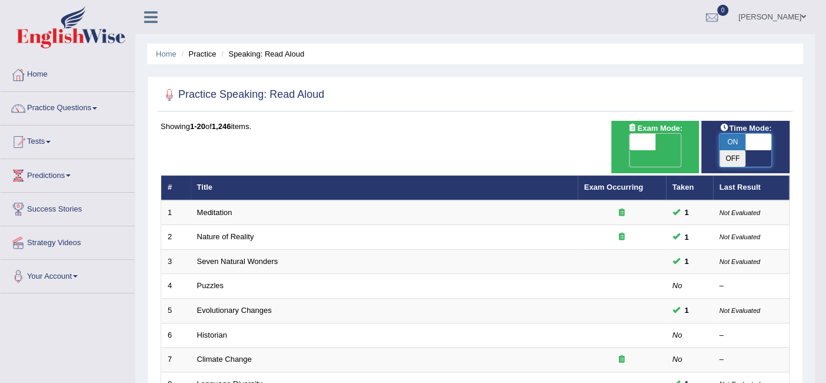
drag, startPoint x: 734, startPoint y: 147, endPoint x: 779, endPoint y: 147, distance: 44.7
click at [772, 147] on span at bounding box center [759, 142] width 26 height 16
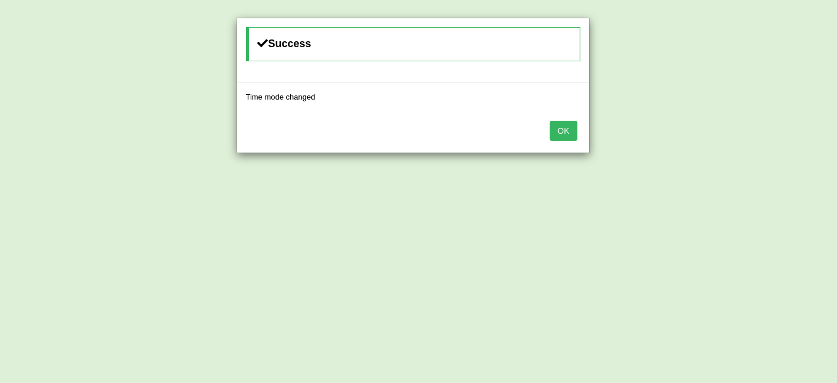
click at [569, 135] on button "OK" at bounding box center [563, 131] width 27 height 20
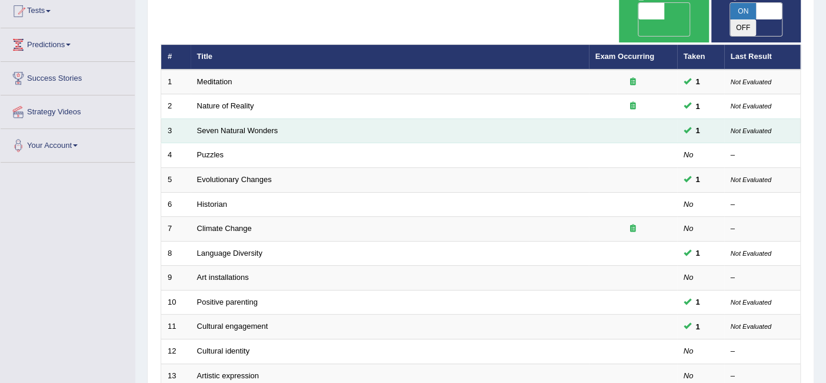
scroll to position [196, 0]
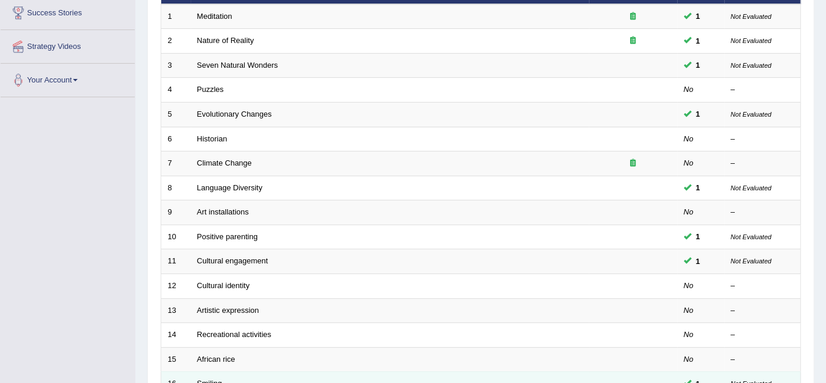
click at [212, 378] on link "Smiling" at bounding box center [209, 382] width 25 height 9
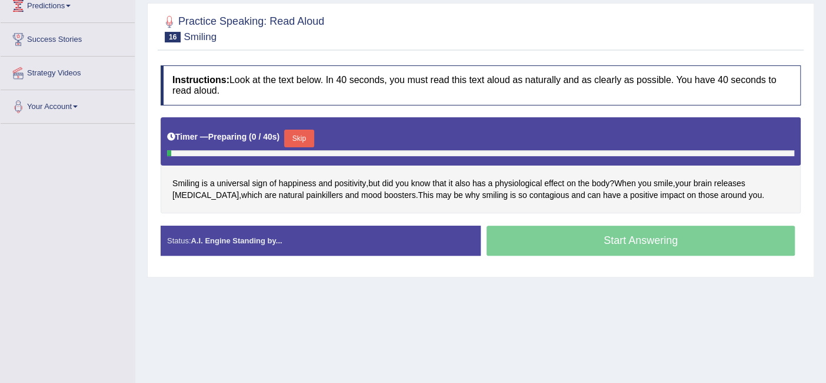
scroll to position [198, 0]
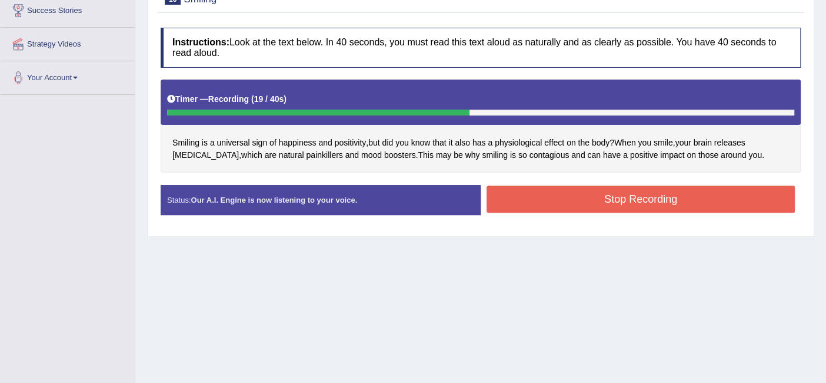
click at [635, 200] on button "Stop Recording" at bounding box center [641, 198] width 308 height 27
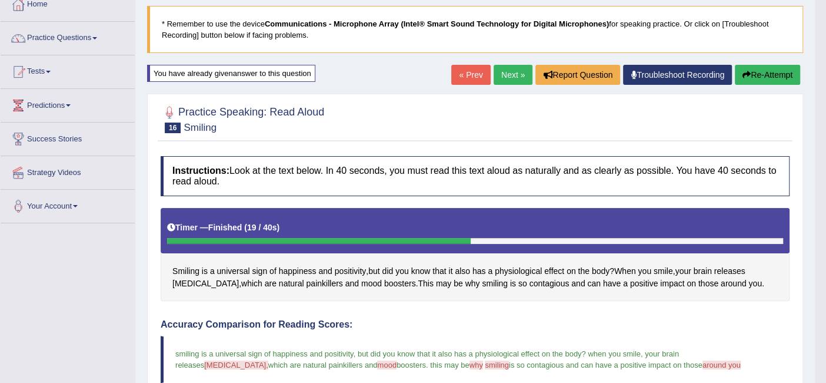
scroll to position [0, 0]
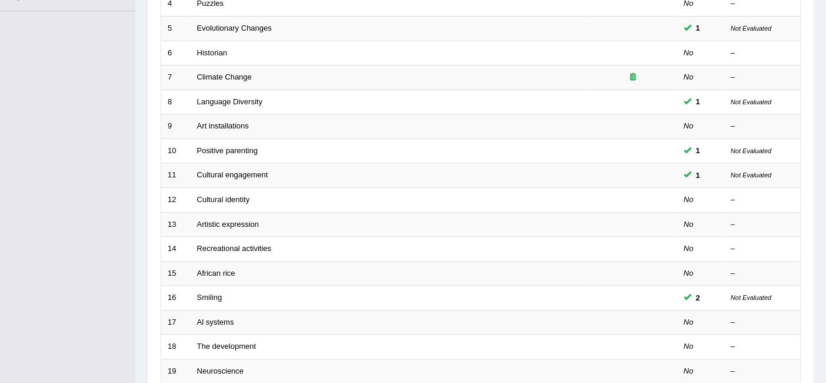
scroll to position [283, 0]
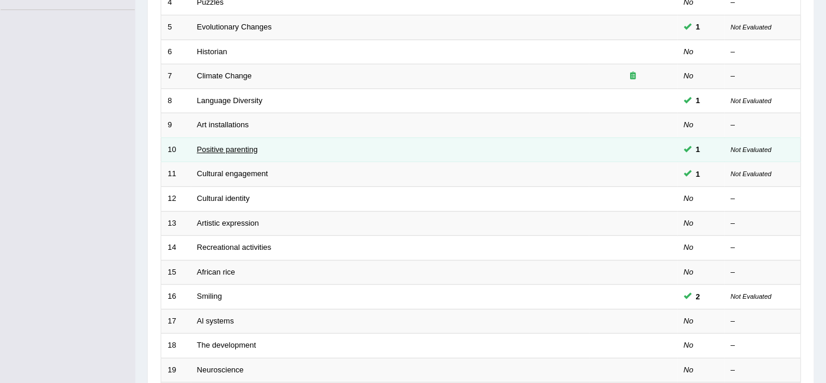
click at [234, 145] on link "Positive parenting" at bounding box center [227, 149] width 61 height 9
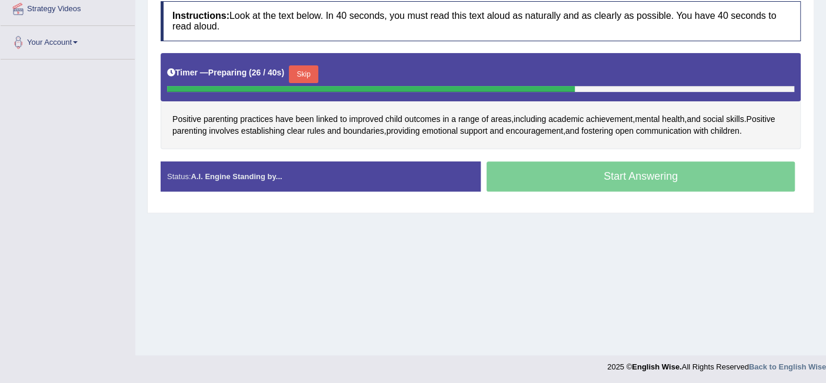
scroll to position [235, 0]
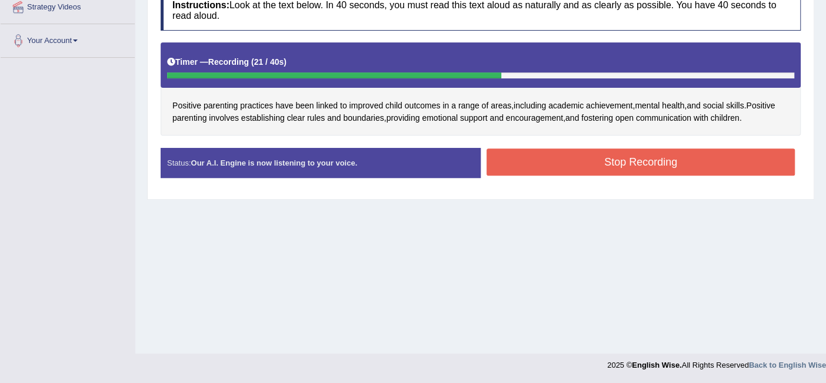
click at [562, 157] on button "Stop Recording" at bounding box center [641, 161] width 308 height 27
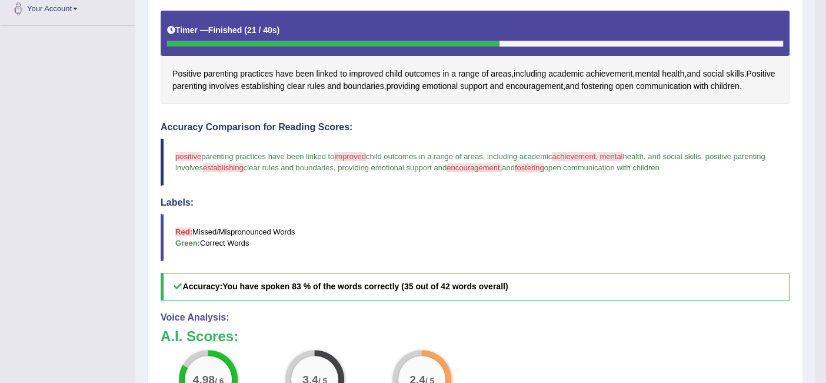
scroll to position [269, 0]
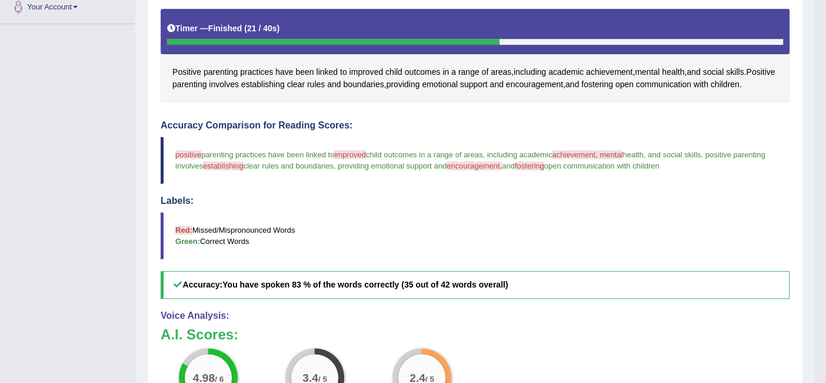
click at [441, 109] on div "Instructions: Look at the text below. In 40 seconds, you must read this text al…" at bounding box center [475, 234] width 635 height 567
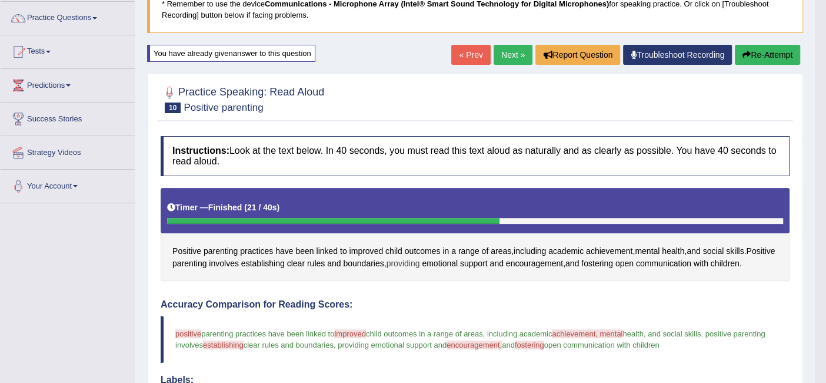
scroll to position [7, 0]
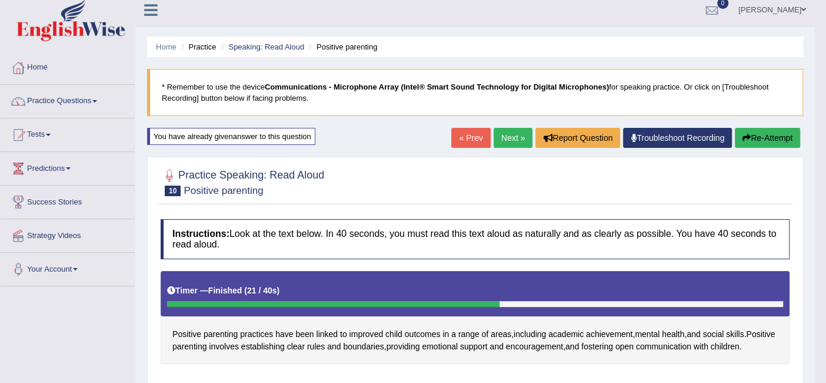
click at [500, 134] on link "Next »" at bounding box center [513, 138] width 39 height 20
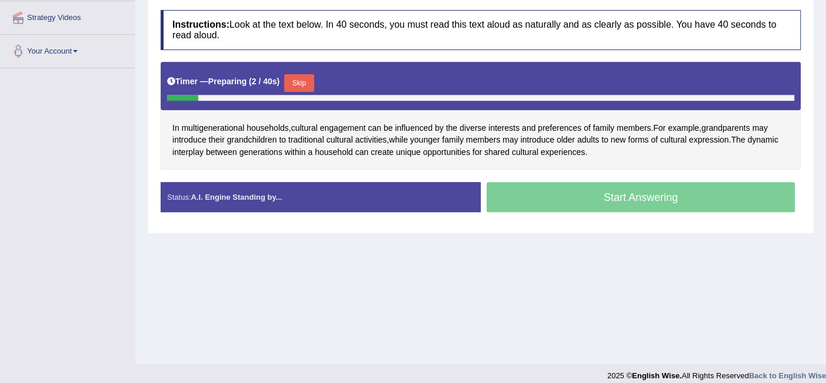
scroll to position [235, 0]
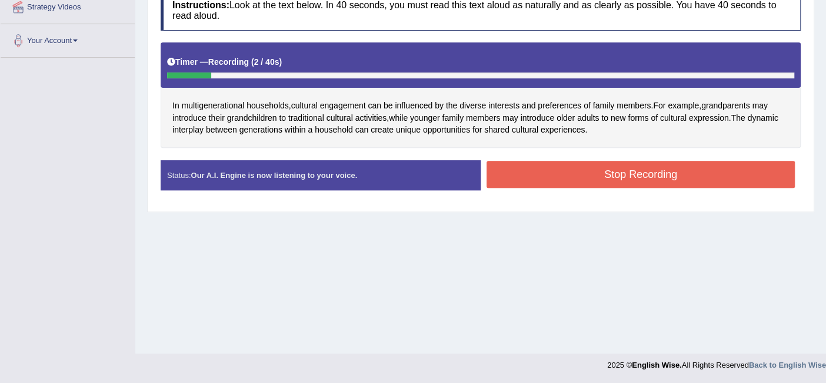
click at [541, 160] on div "Status: Our A.I. Engine is now listening to your voice. Start Answering Stop Re…" at bounding box center [481, 181] width 640 height 42
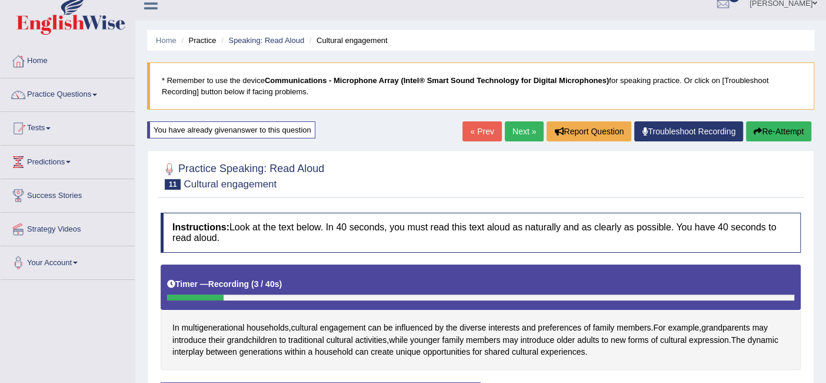
scroll to position [0, 0]
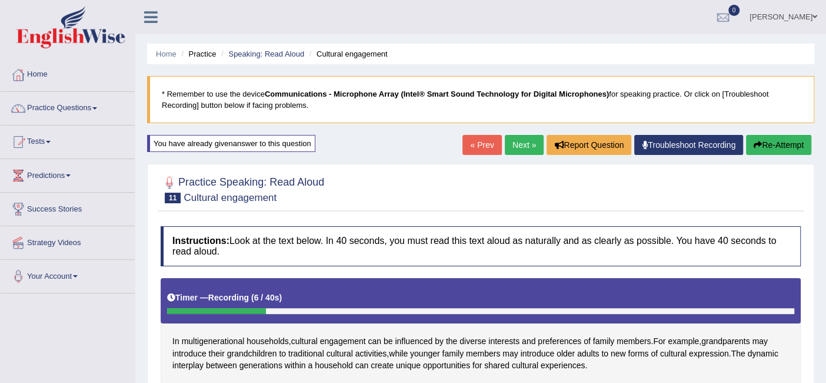
click at [779, 142] on button "Re-Attempt" at bounding box center [778, 145] width 65 height 20
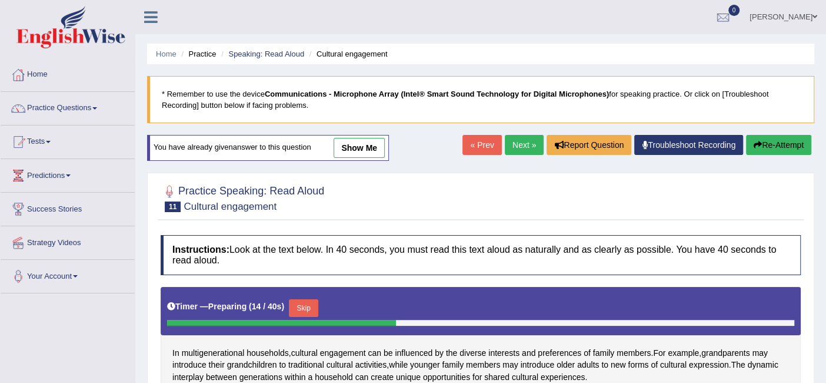
click at [773, 148] on button "Re-Attempt" at bounding box center [778, 145] width 65 height 20
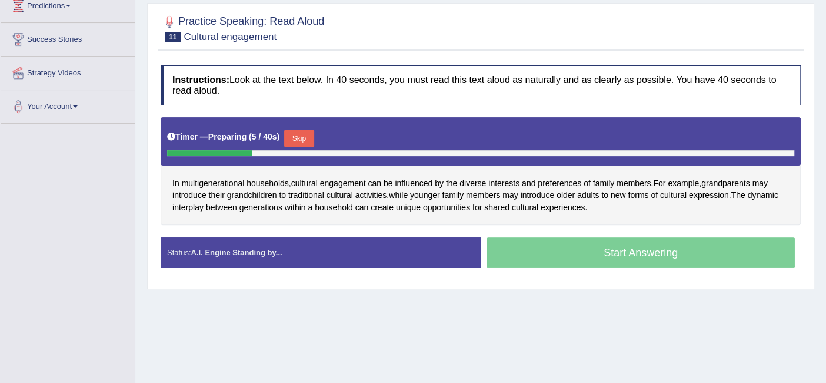
scroll to position [104, 0]
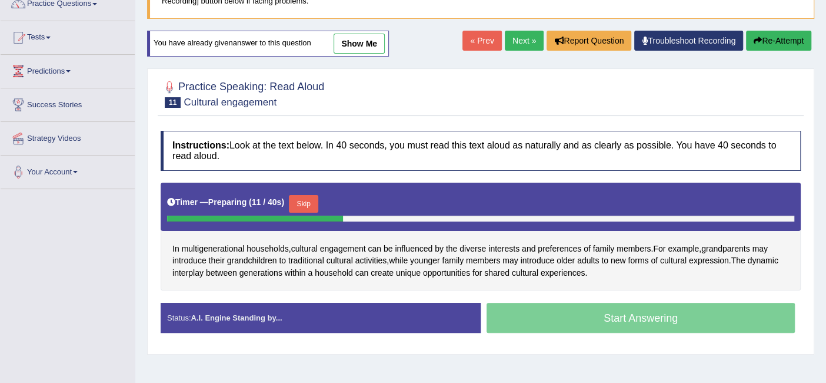
click at [770, 35] on button "Re-Attempt" at bounding box center [778, 41] width 65 height 20
click at [775, 39] on button "Re-Attempt" at bounding box center [778, 41] width 65 height 20
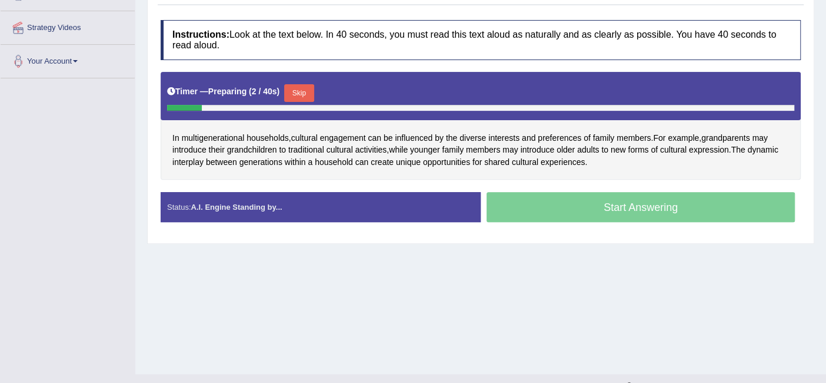
scroll to position [235, 0]
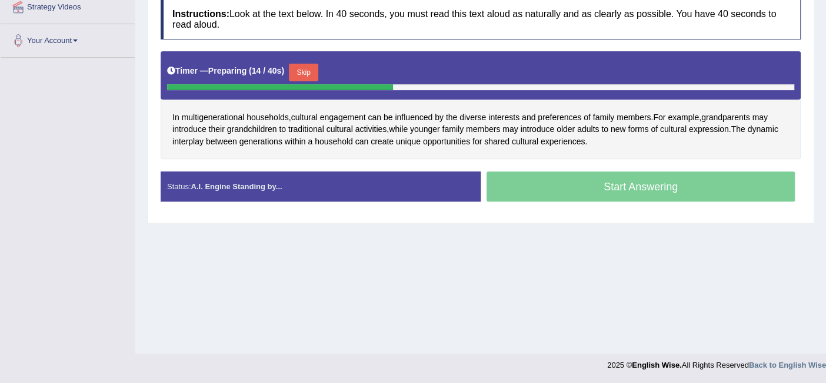
click at [666, 62] on div "Timer — Preparing ( 14 / 40s ) Skip" at bounding box center [480, 73] width 627 height 24
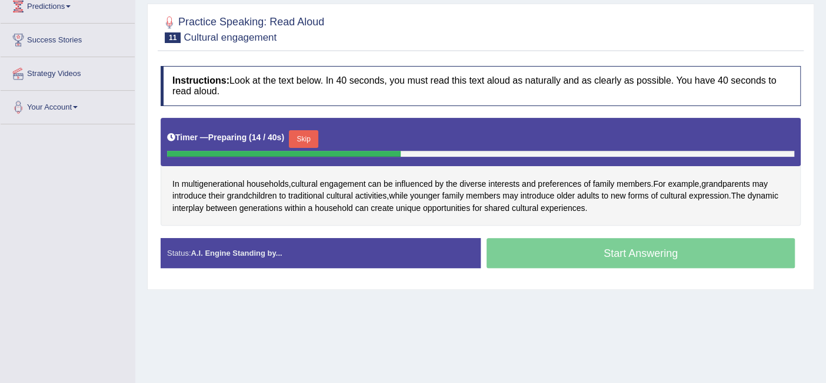
scroll to position [104, 0]
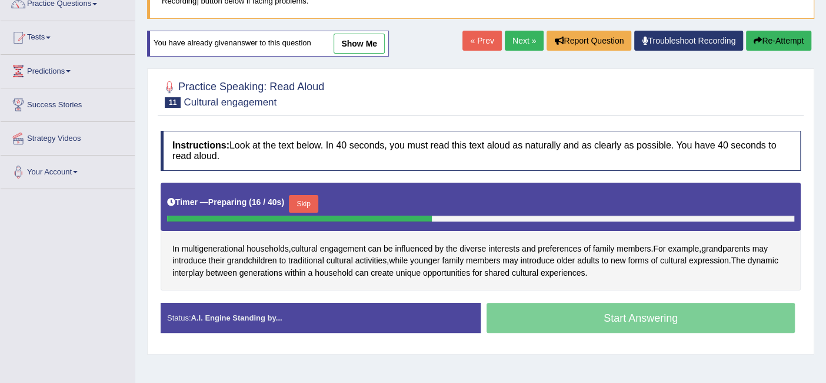
click at [770, 38] on button "Re-Attempt" at bounding box center [778, 41] width 65 height 20
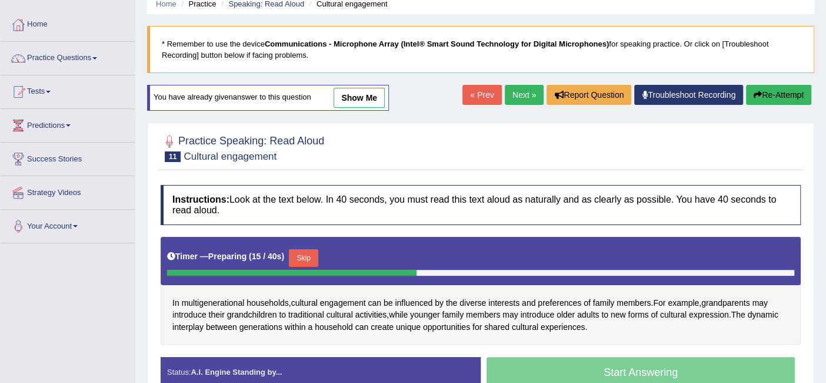
scroll to position [39, 0]
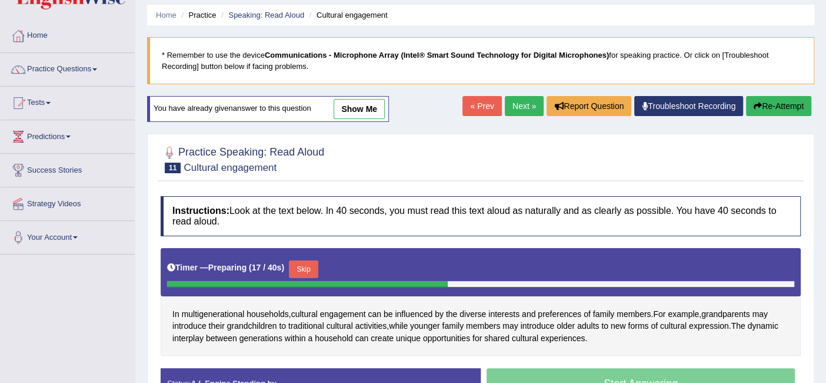
click at [769, 100] on button "Re-Attempt" at bounding box center [778, 106] width 65 height 20
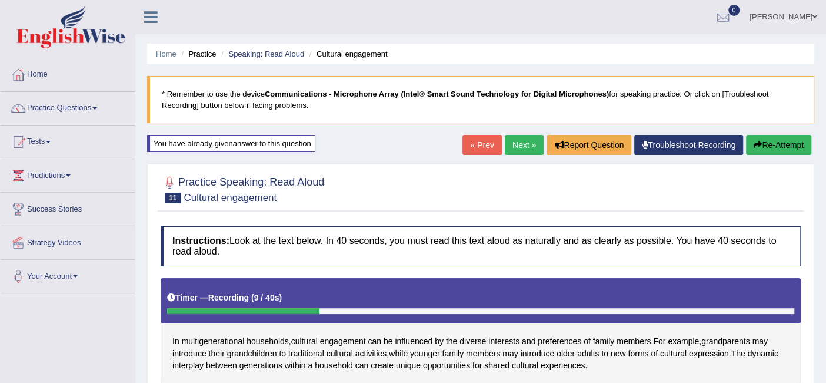
click at [591, 253] on h4 "Instructions: Look at the text below. In 40 seconds, you must read this text al…" at bounding box center [481, 245] width 640 height 39
click at [764, 149] on button "Re-Attempt" at bounding box center [778, 145] width 65 height 20
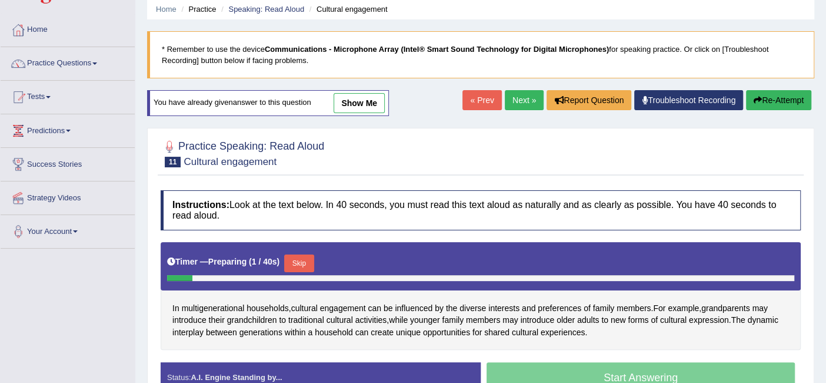
scroll to position [65, 0]
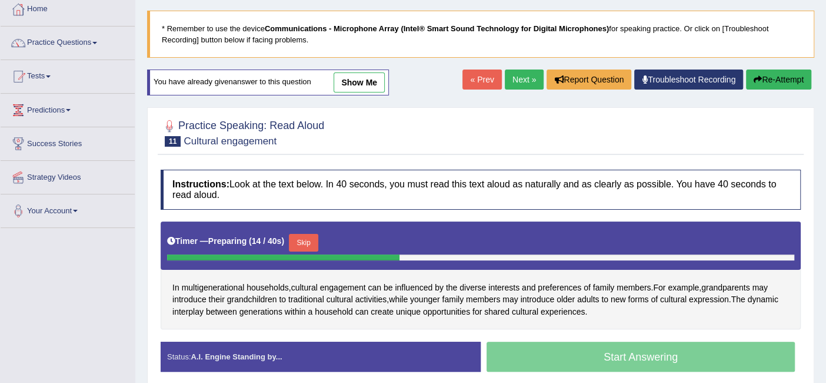
click at [783, 80] on button "Re-Attempt" at bounding box center [778, 79] width 65 height 20
click at [480, 194] on h4 "Instructions: Look at the text below. In 40 seconds, you must read this text al…" at bounding box center [481, 188] width 640 height 39
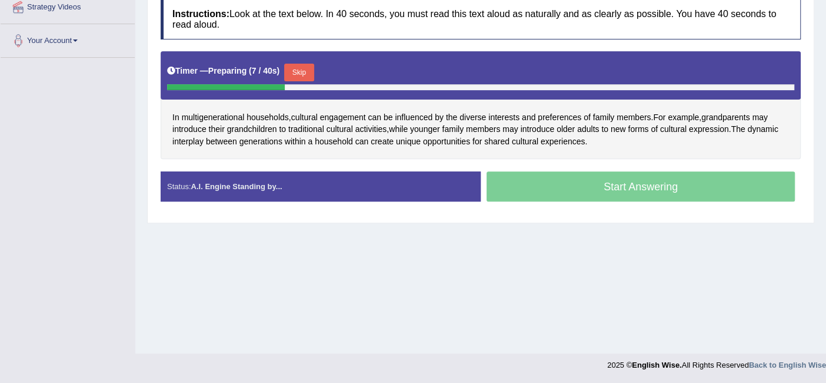
click at [305, 71] on button "Skip" at bounding box center [298, 73] width 29 height 18
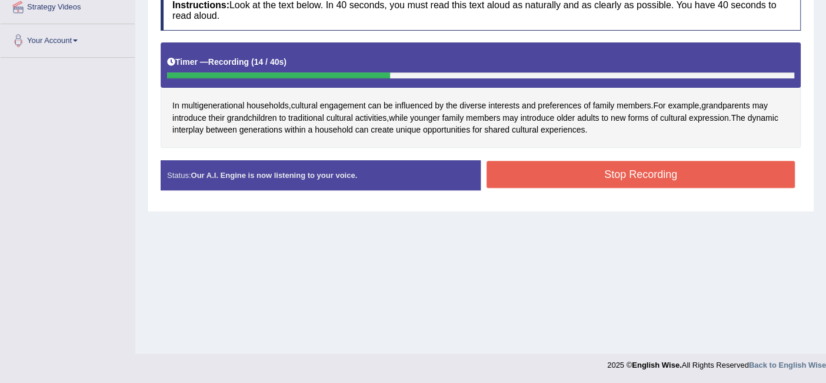
click at [583, 235] on div "Home Practice Speaking: Read Aloud Cultural engagement * Remember to use the de…" at bounding box center [480, 59] width 691 height 589
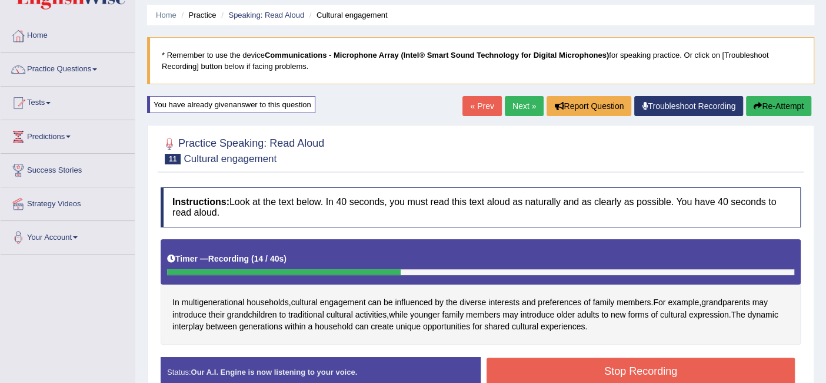
scroll to position [0, 0]
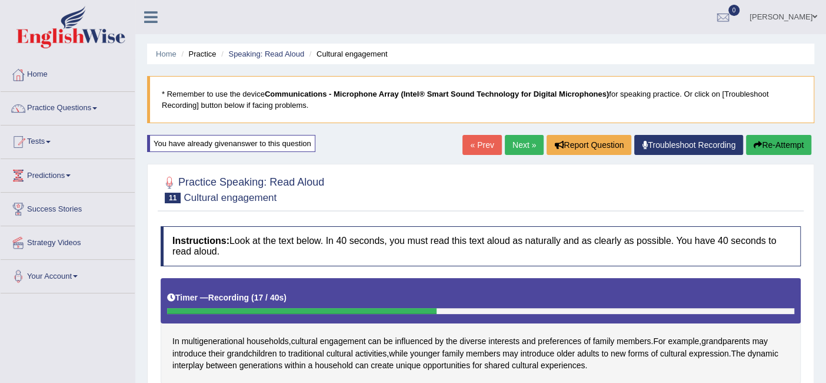
click at [771, 147] on button "Re-Attempt" at bounding box center [778, 145] width 65 height 20
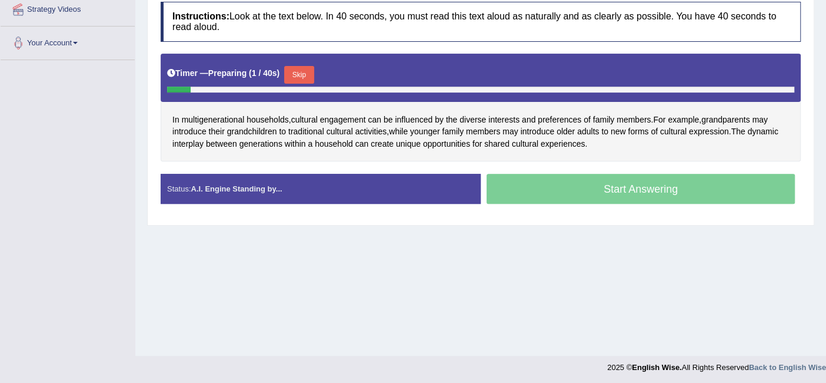
scroll to position [235, 0]
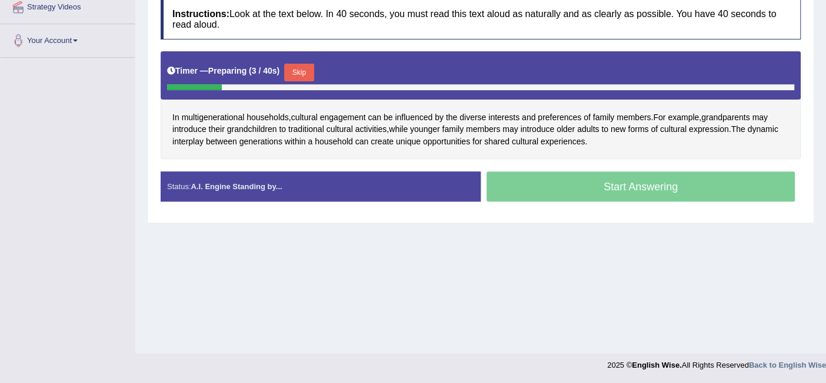
drag, startPoint x: 302, startPoint y: 69, endPoint x: 299, endPoint y: 83, distance: 14.4
click at [302, 69] on button "Skip" at bounding box center [298, 73] width 29 height 18
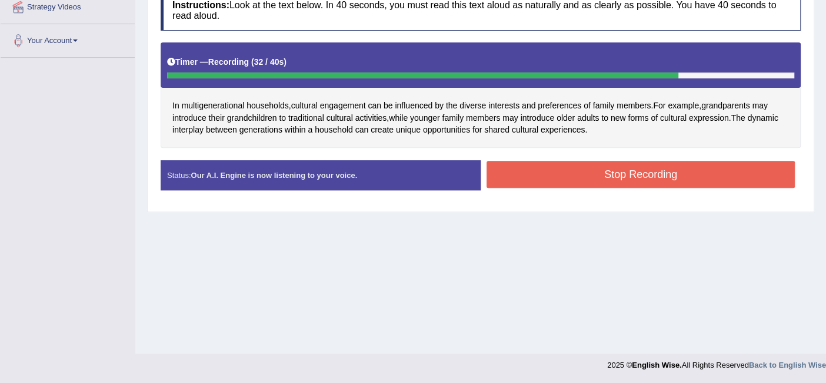
click at [553, 169] on button "Stop Recording" at bounding box center [641, 174] width 308 height 27
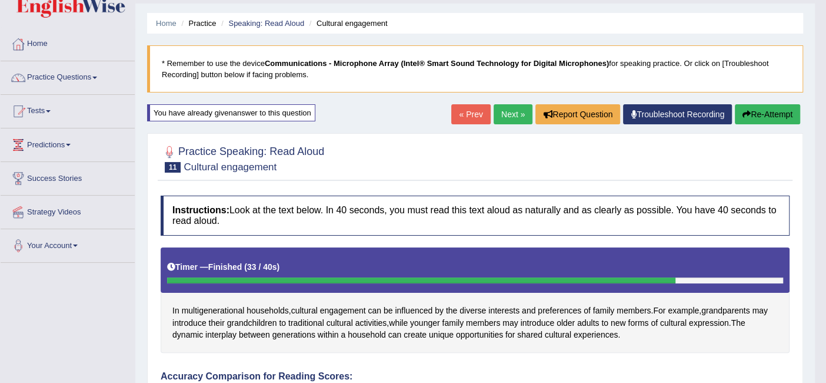
scroll to position [30, 0]
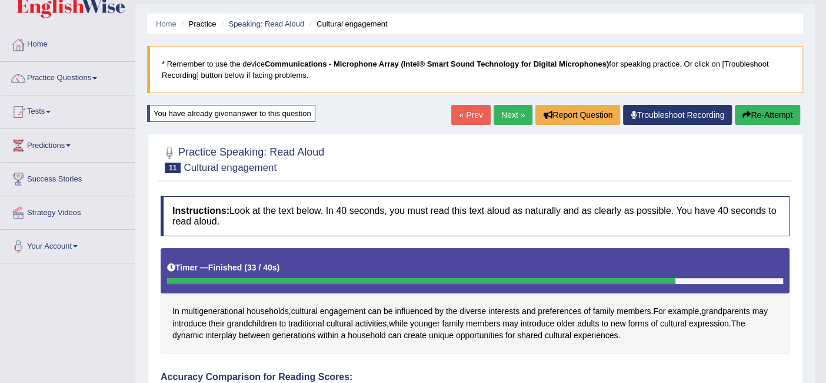
click at [72, 81] on link "Practice Questions" at bounding box center [68, 76] width 134 height 29
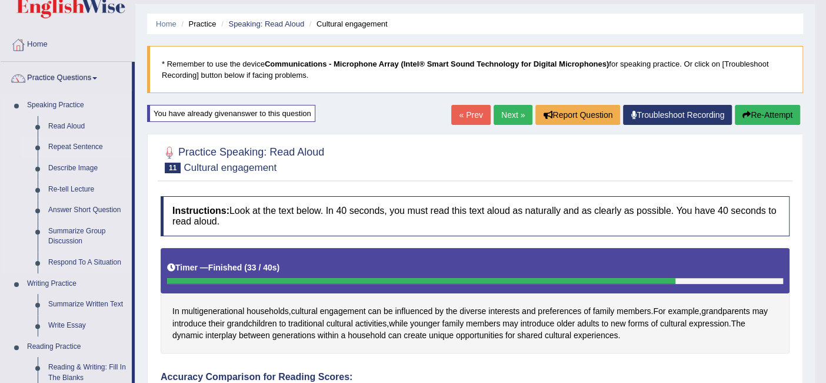
click at [76, 142] on link "Repeat Sentence" at bounding box center [87, 147] width 89 height 21
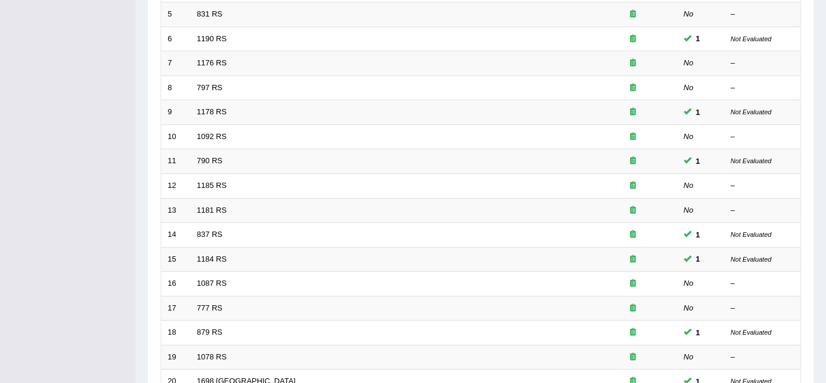
scroll to position [239, 0]
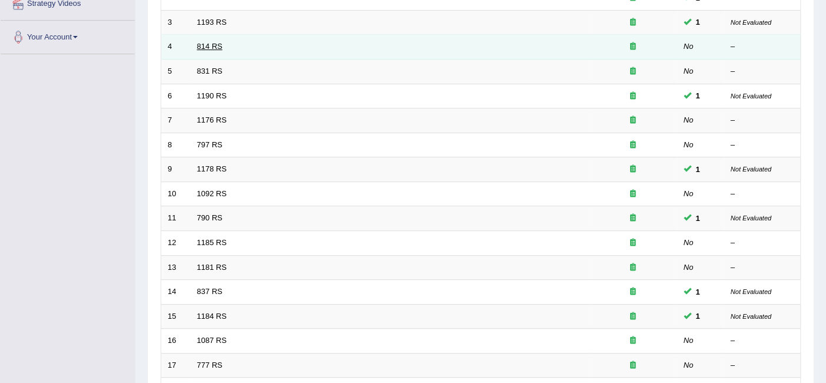
click at [207, 42] on link "814 RS" at bounding box center [209, 46] width 25 height 9
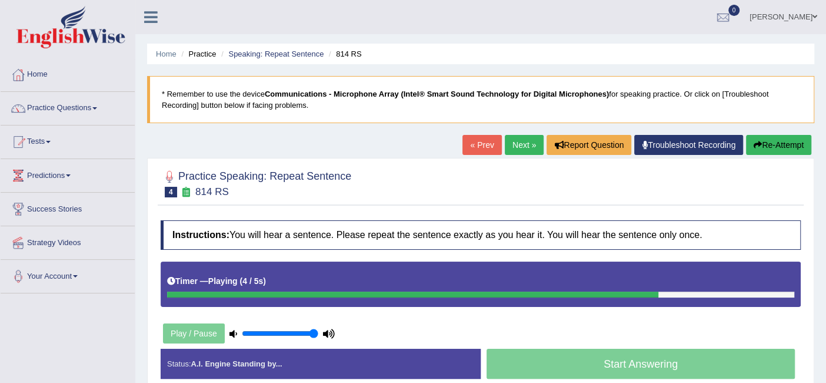
drag, startPoint x: 260, startPoint y: 328, endPoint x: 332, endPoint y: 334, distance: 72.1
type input "1"
click at [318, 337] on input "range" at bounding box center [280, 332] width 77 height 9
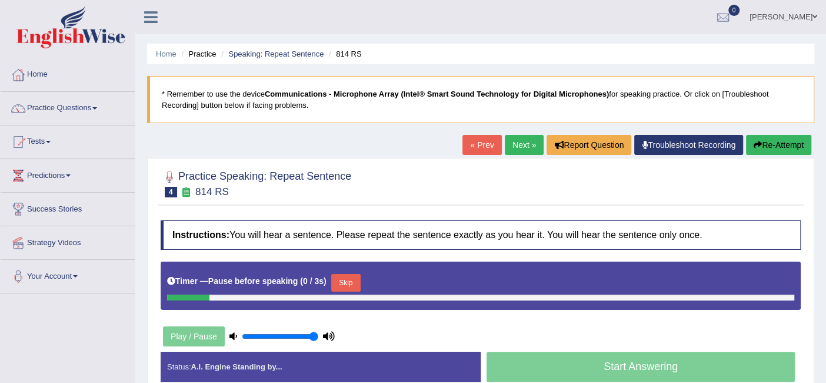
click at [788, 142] on button "Re-Attempt" at bounding box center [778, 145] width 65 height 20
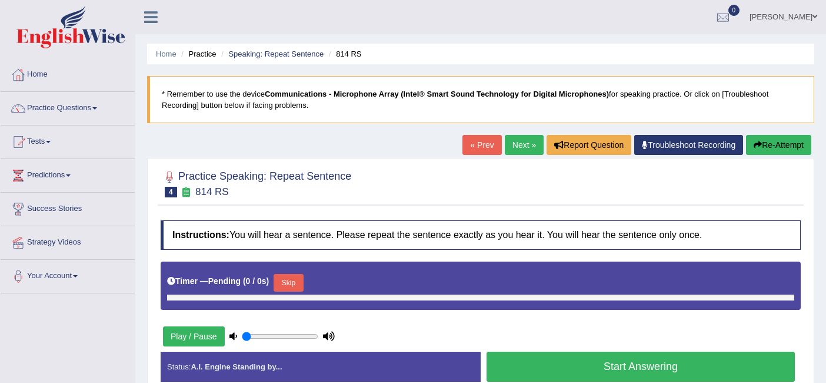
type input "1"
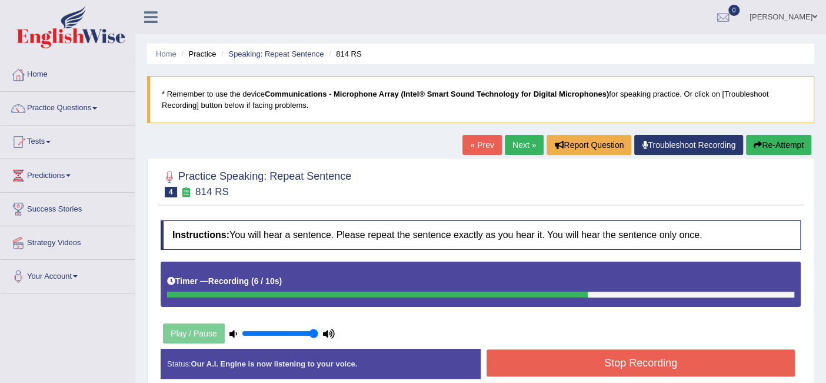
click at [561, 355] on button "Stop Recording" at bounding box center [641, 362] width 308 height 27
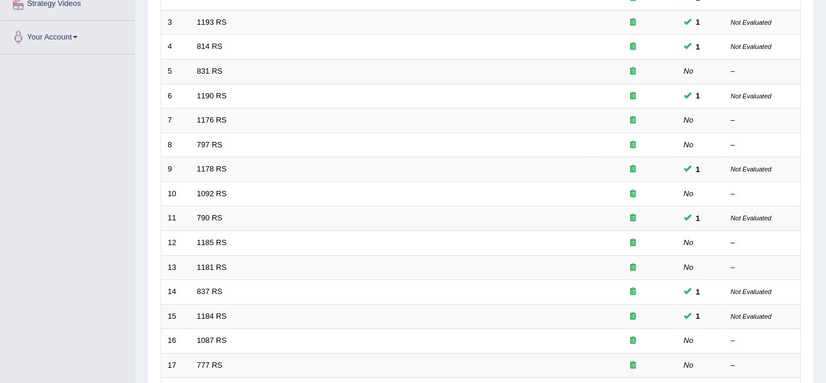
scroll to position [392, 0]
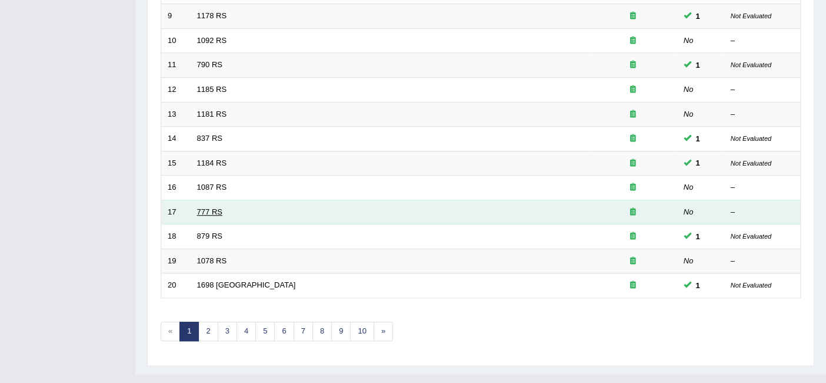
click at [208, 207] on link "777 RS" at bounding box center [209, 211] width 25 height 9
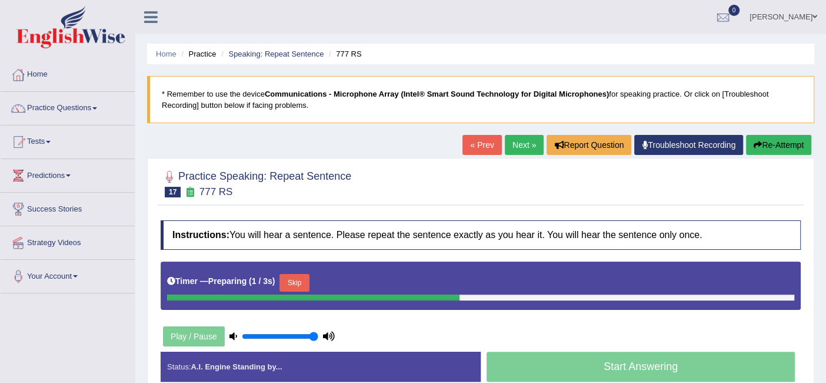
scroll to position [235, 0]
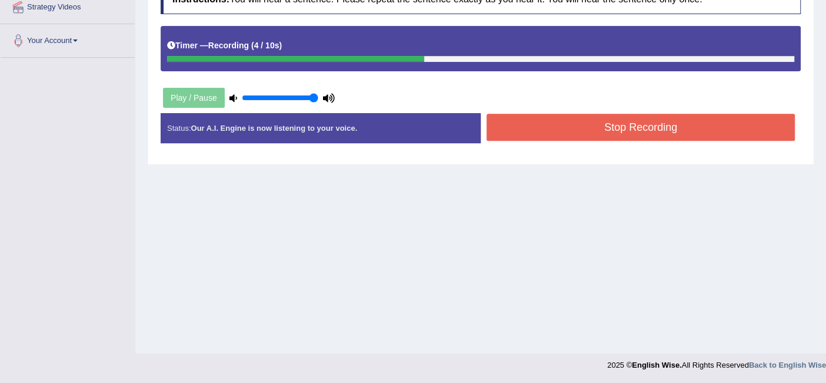
click at [609, 120] on button "Stop Recording" at bounding box center [641, 127] width 308 height 27
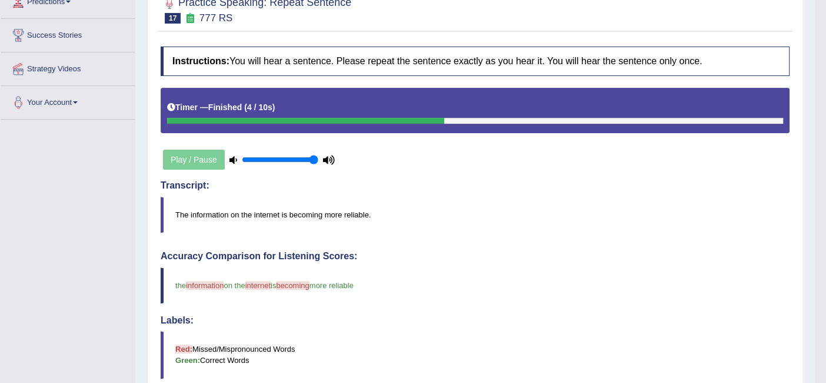
scroll to position [13, 0]
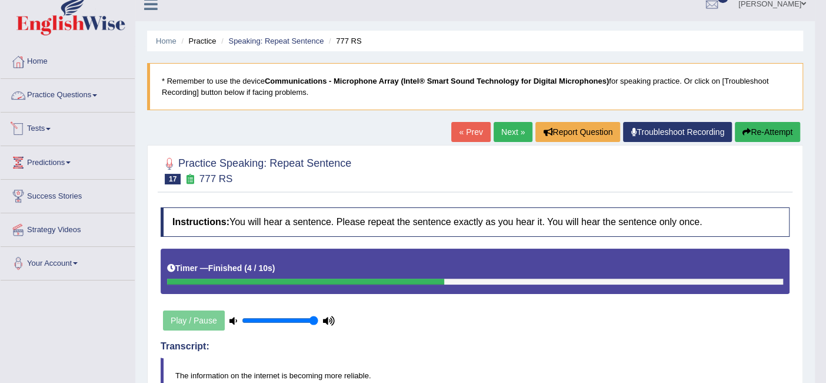
click at [72, 95] on link "Practice Questions" at bounding box center [68, 93] width 134 height 29
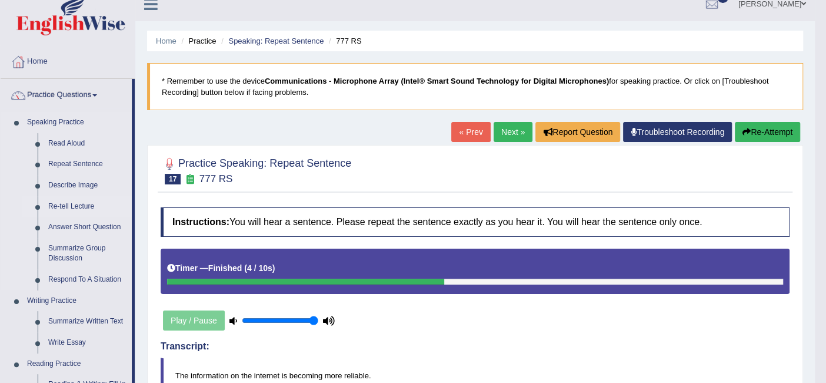
click at [80, 203] on link "Re-tell Lecture" at bounding box center [87, 206] width 89 height 21
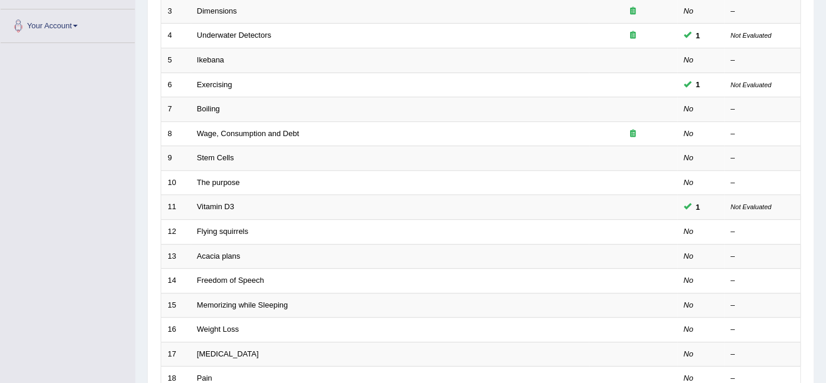
scroll to position [252, 0]
click at [92, 228] on div "Toggle navigation Home Practice Questions Speaking Practice Read Aloud Repeat S…" at bounding box center [413, 143] width 826 height 790
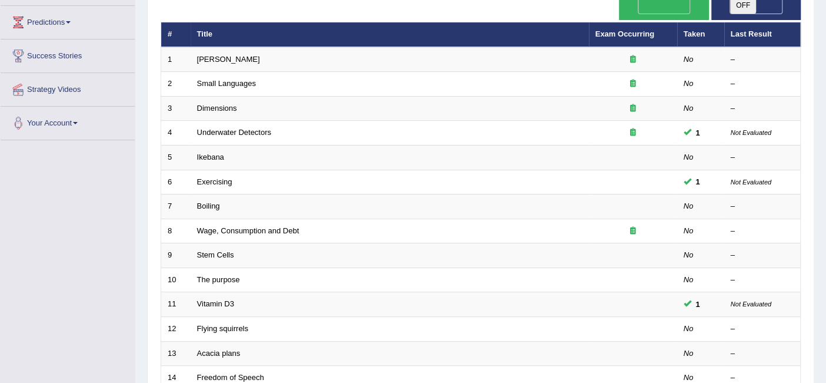
scroll to position [0, 0]
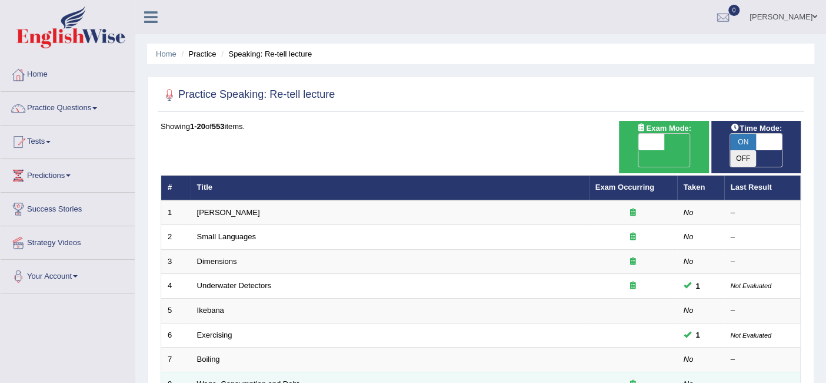
click at [254, 379] on link "Wage, Consumption and Debt" at bounding box center [248, 383] width 102 height 9
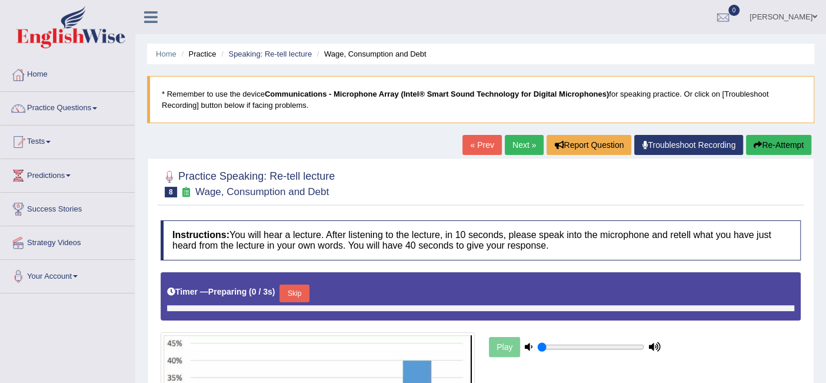
type input "1"
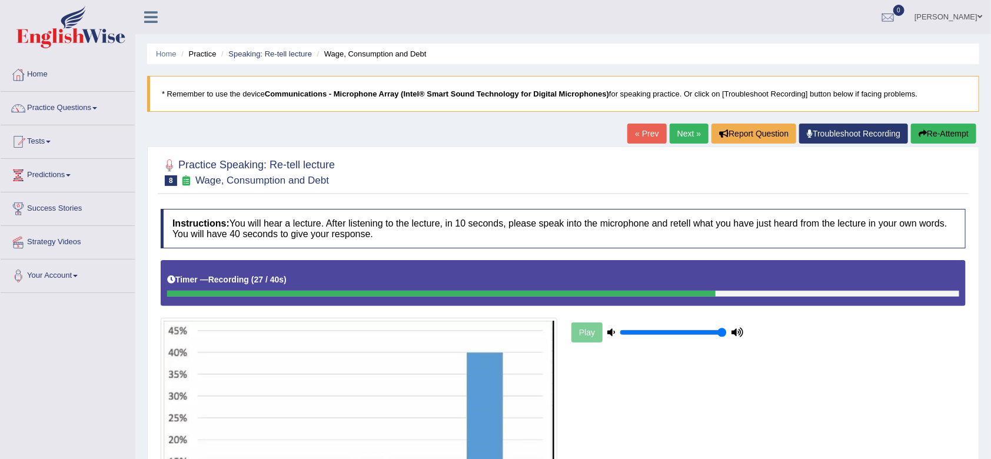
drag, startPoint x: 824, startPoint y: 2, endPoint x: 624, endPoint y: 224, distance: 297.9
click at [624, 224] on h4 "Instructions: You will hear a lecture. After listening to the lecture, in 10 se…" at bounding box center [563, 228] width 805 height 39
click at [826, 134] on button "Re-Attempt" at bounding box center [943, 134] width 65 height 20
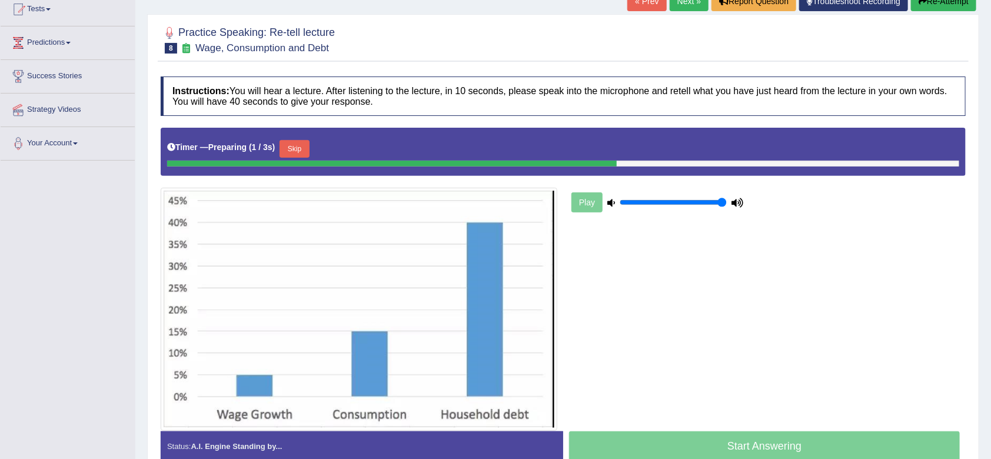
scroll to position [157, 0]
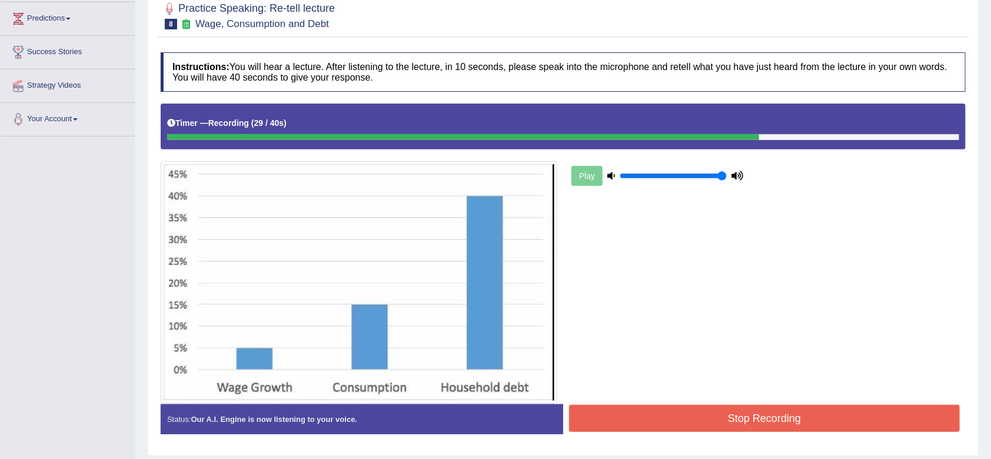
click at [732, 411] on button "Stop Recording" at bounding box center [764, 418] width 391 height 27
